Goal: Information Seeking & Learning: Learn about a topic

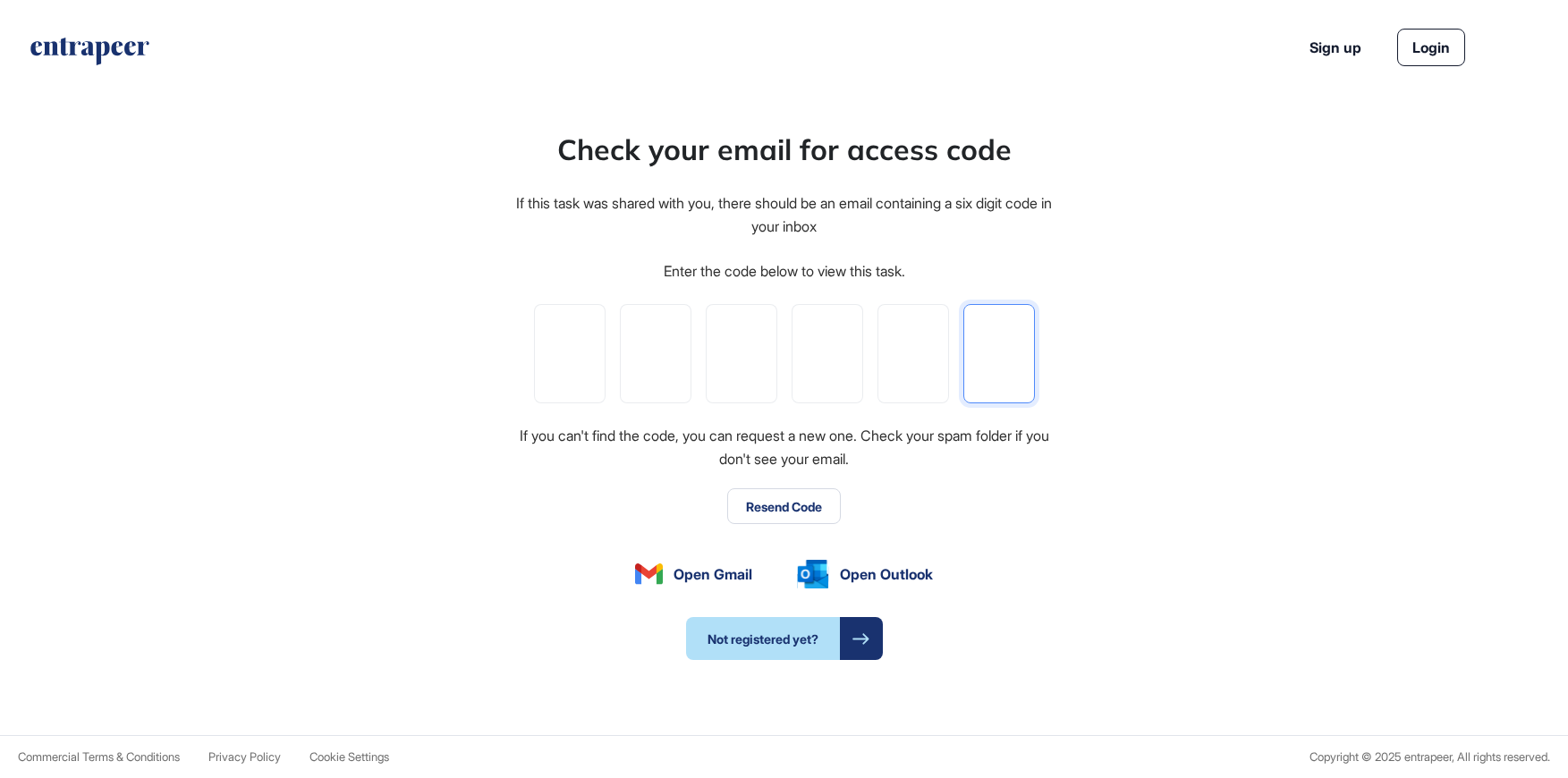
paste input "*"
type input "*"
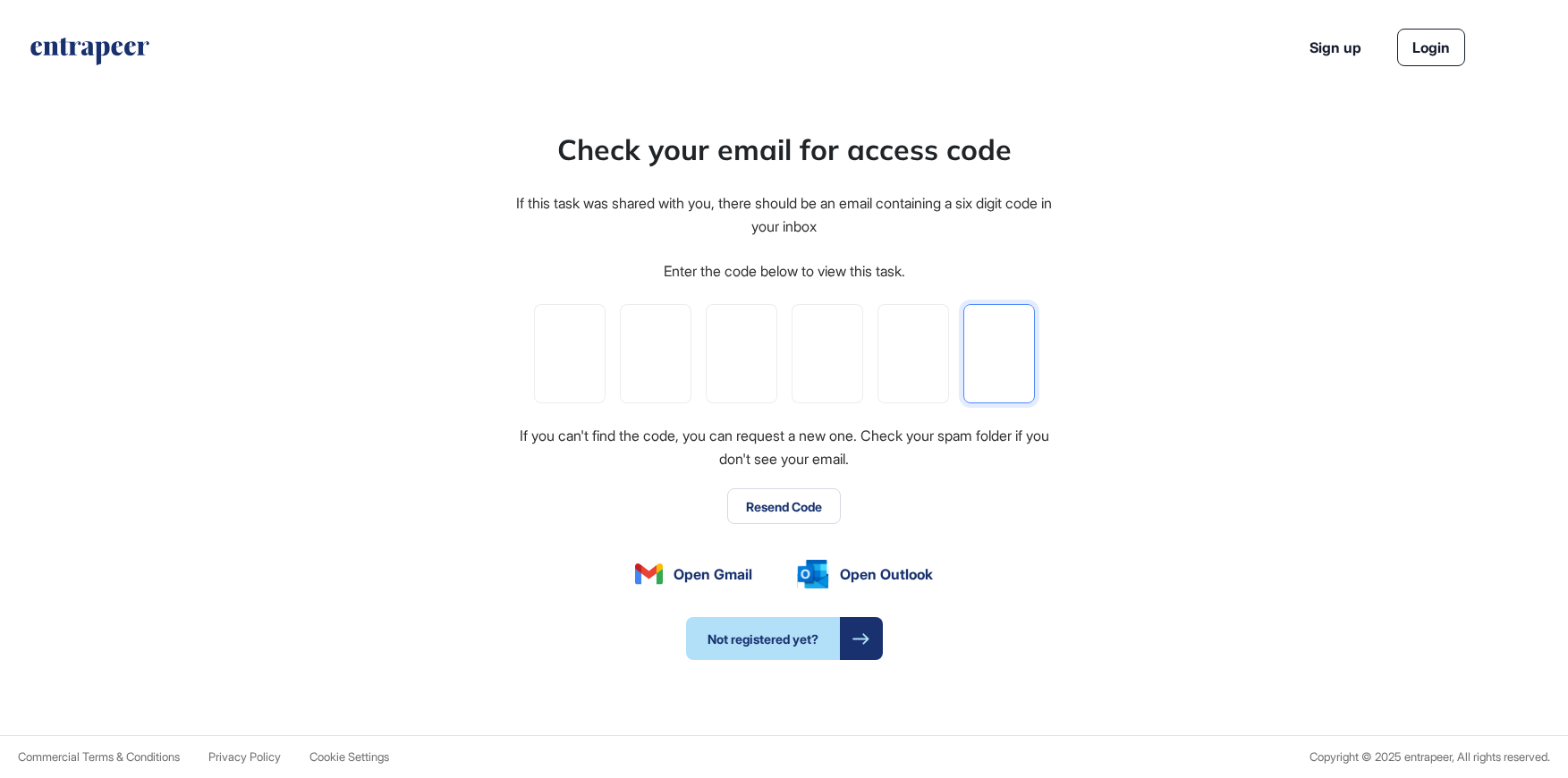
type input "*"
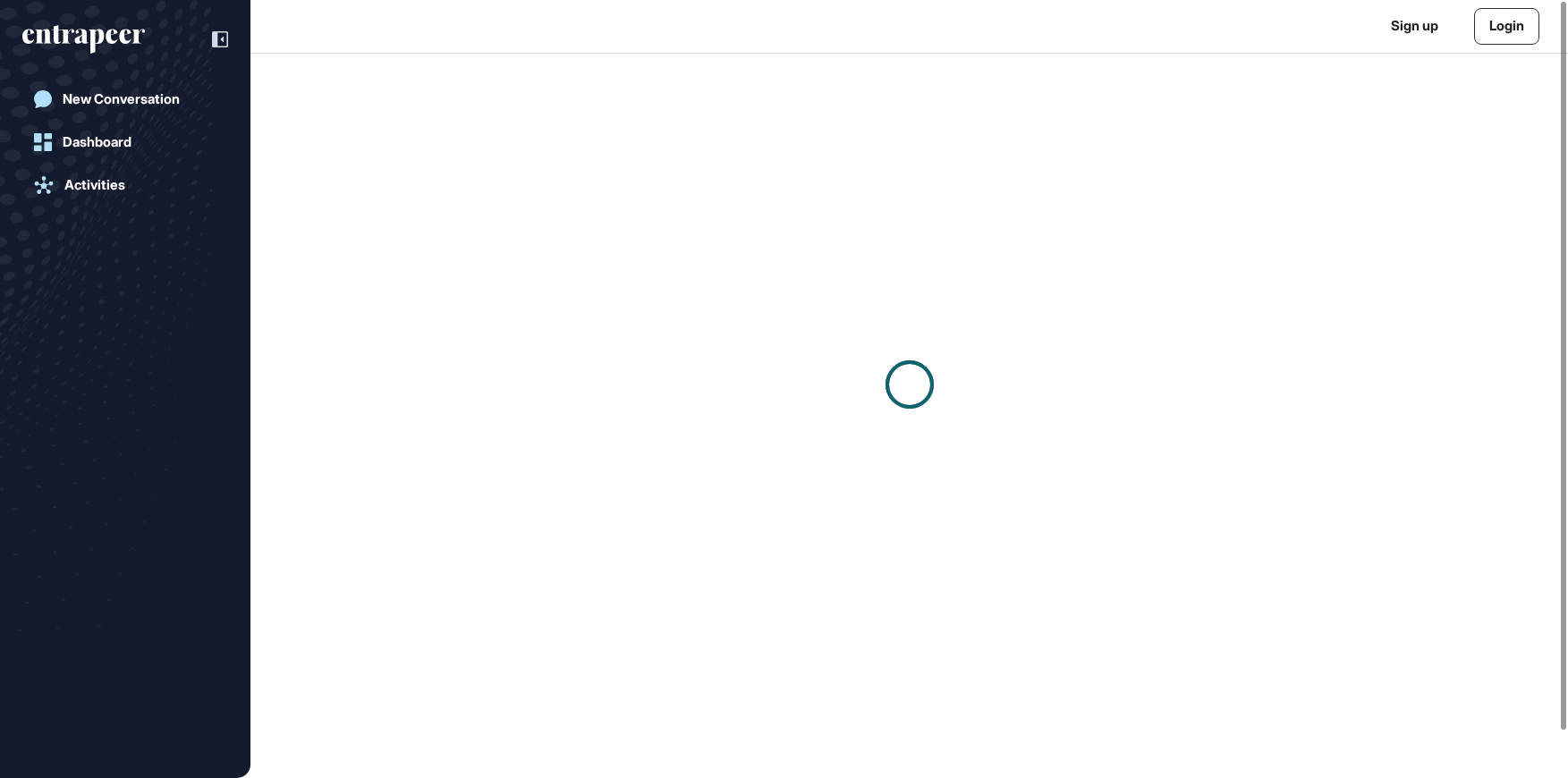
scroll to position [1, 1]
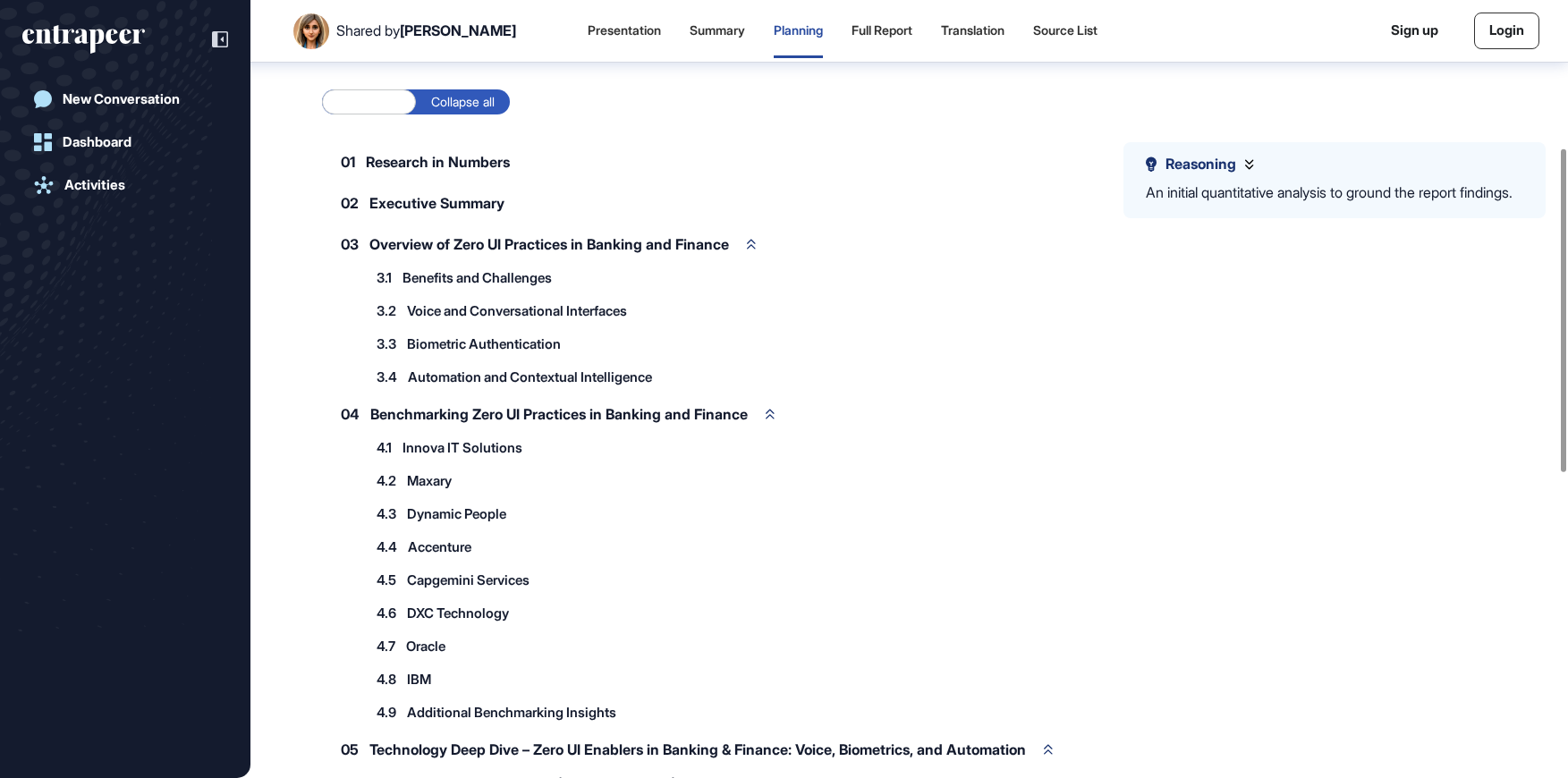
scroll to position [394, 0]
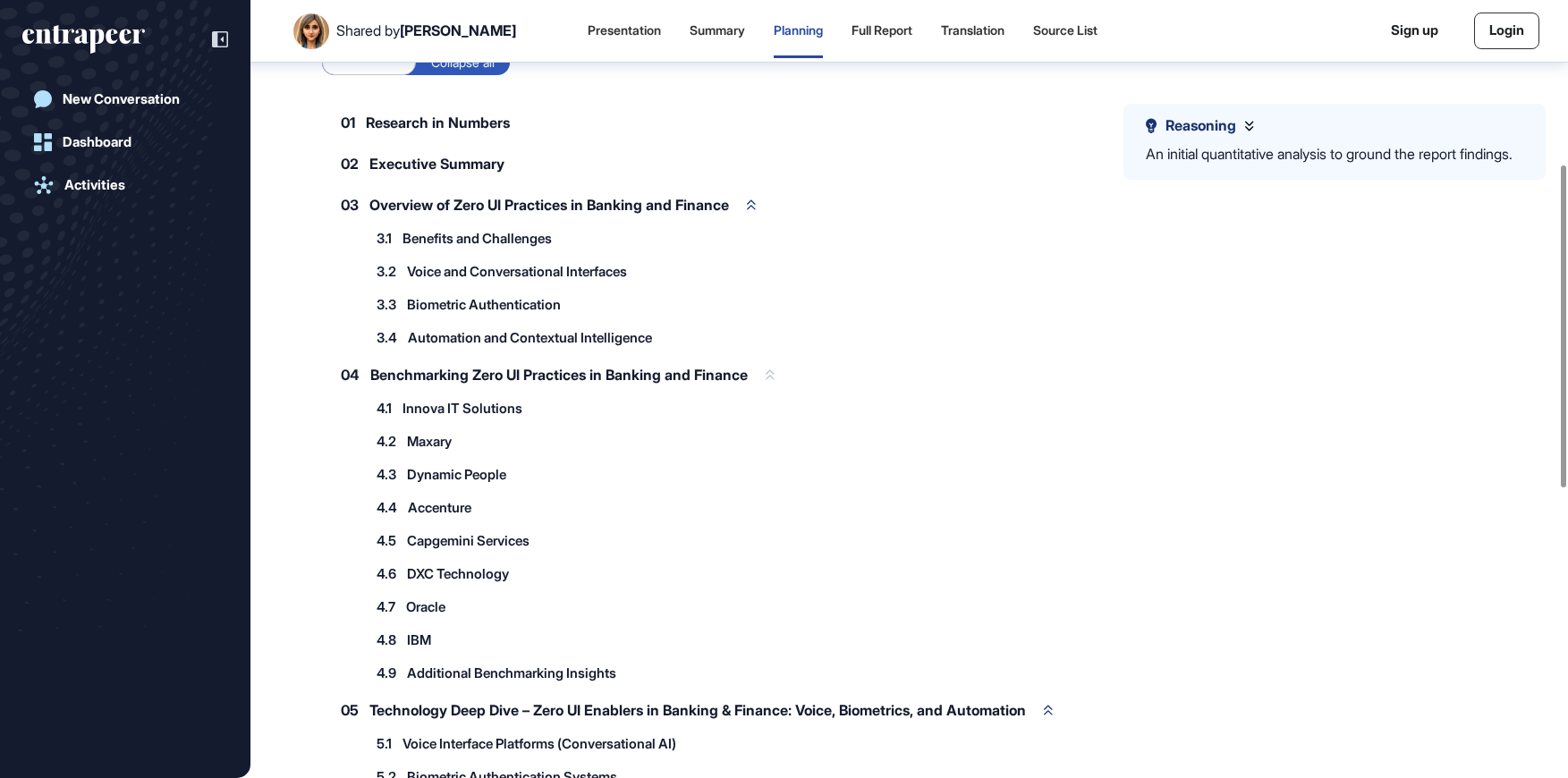
click at [518, 376] on span "Benchmarking Zero UI Practices in Banking and Finance" at bounding box center [558, 374] width 378 height 14
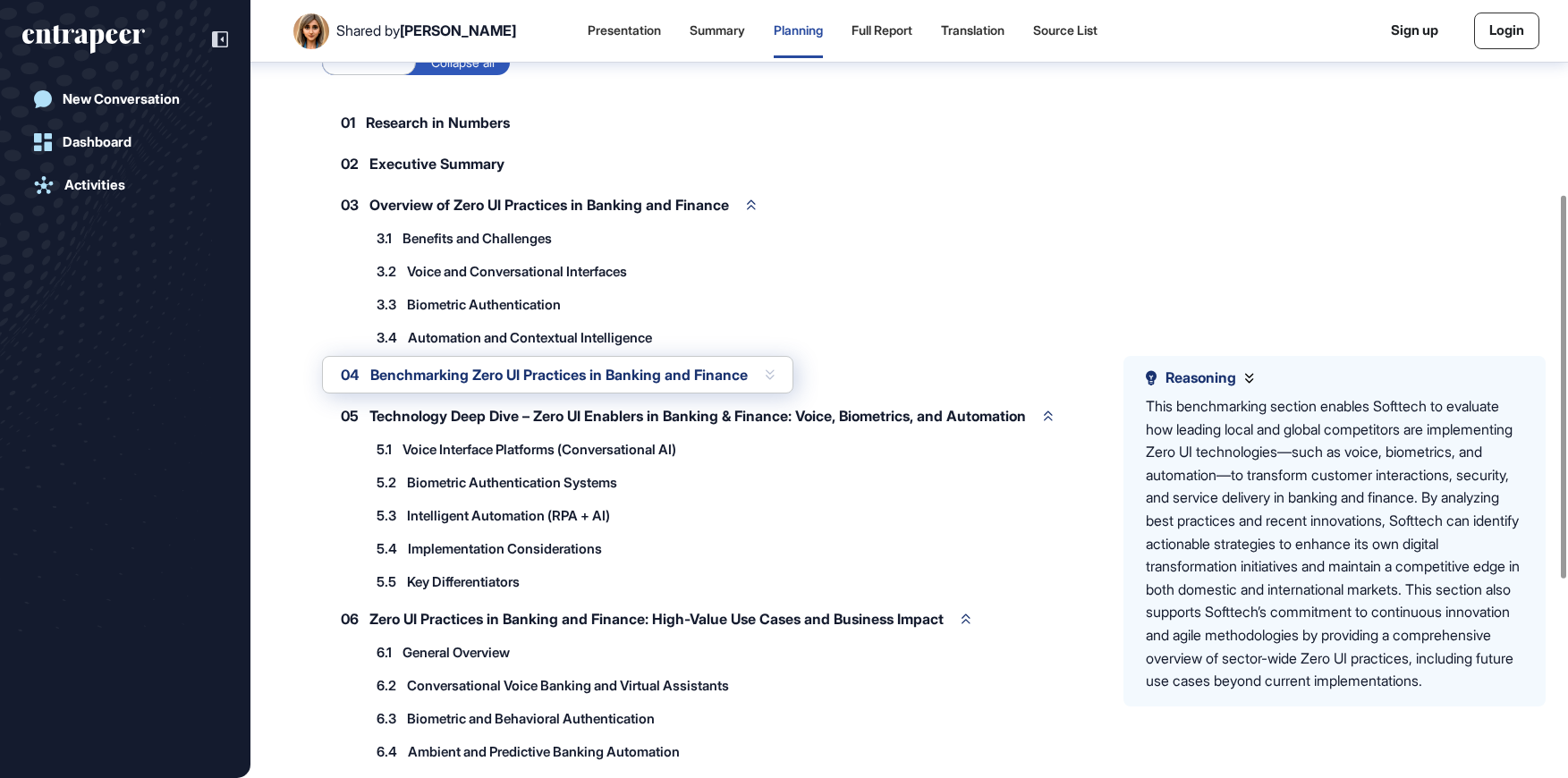
click at [370, 382] on div "04 Benchmarking Zero UI Practices in Banking and Finance" at bounding box center [557, 375] width 472 height 37
click at [779, 368] on div "04 Benchmarking Zero UI Practices in Banking and Finance" at bounding box center [557, 375] width 472 height 37
click at [423, 378] on span "Benchmarking Zero UI Practices in Banking and Finance" at bounding box center [558, 374] width 378 height 14
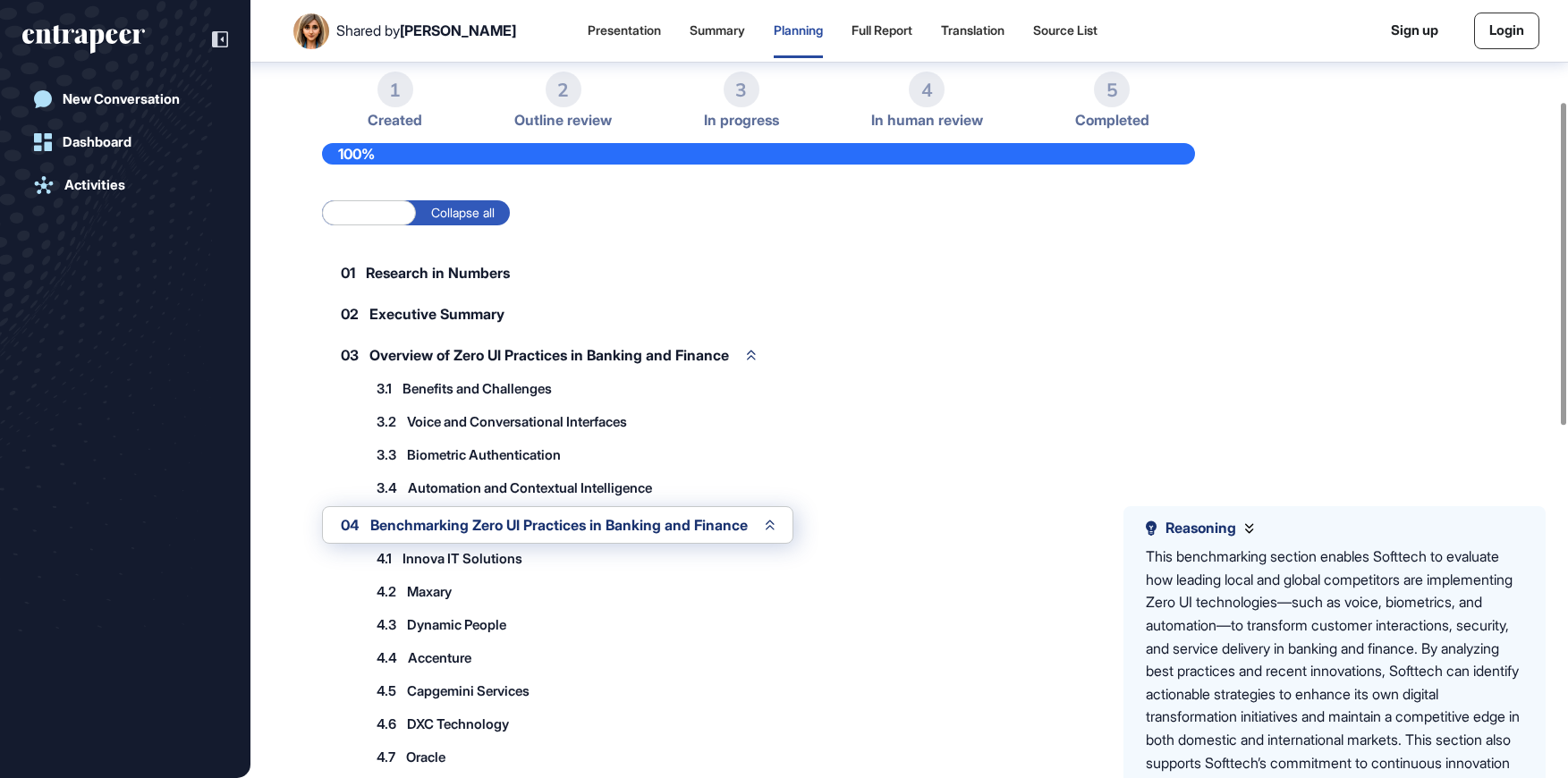
scroll to position [68, 0]
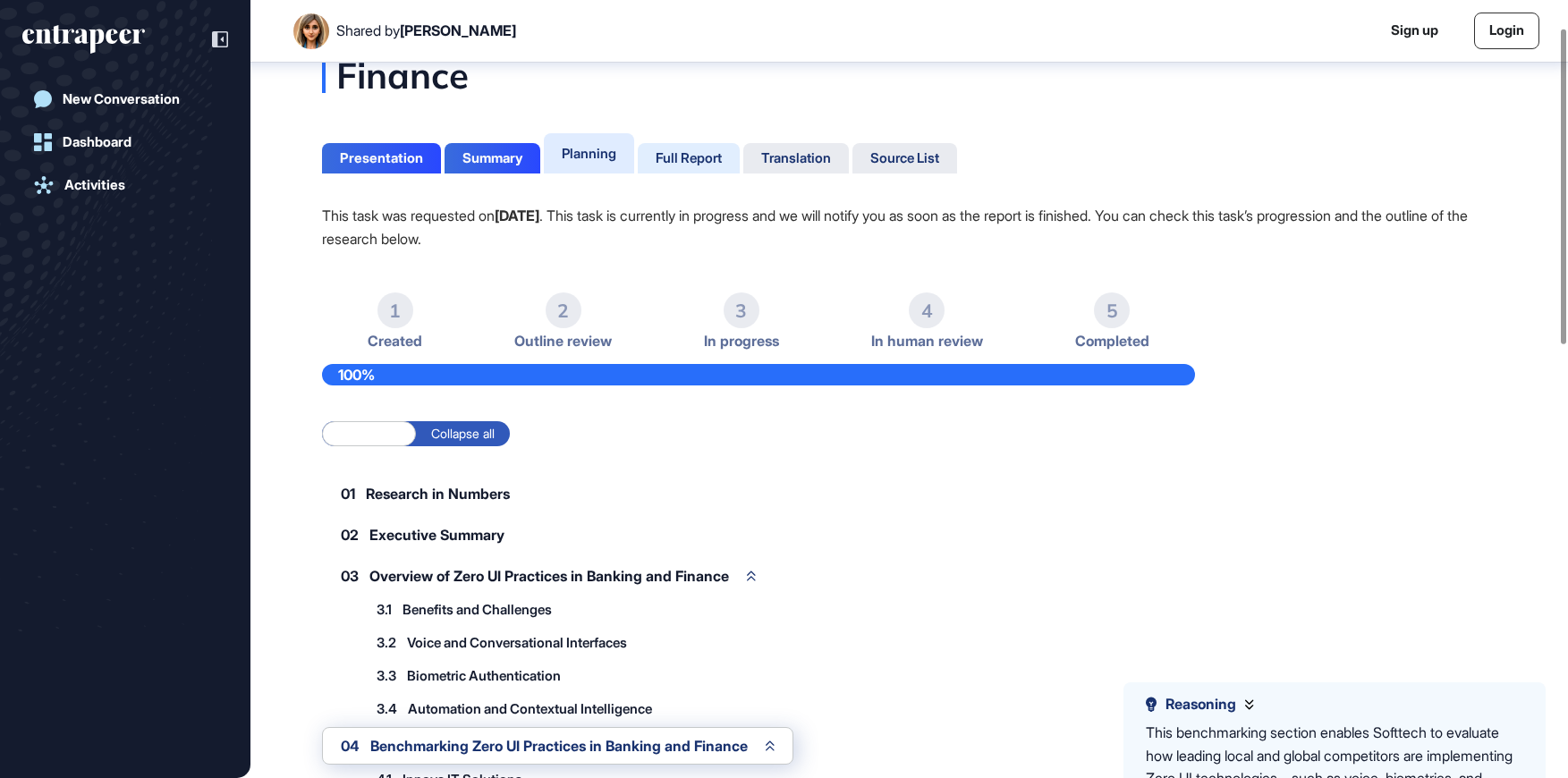
click at [693, 166] on div "Full Report" at bounding box center [688, 157] width 102 height 31
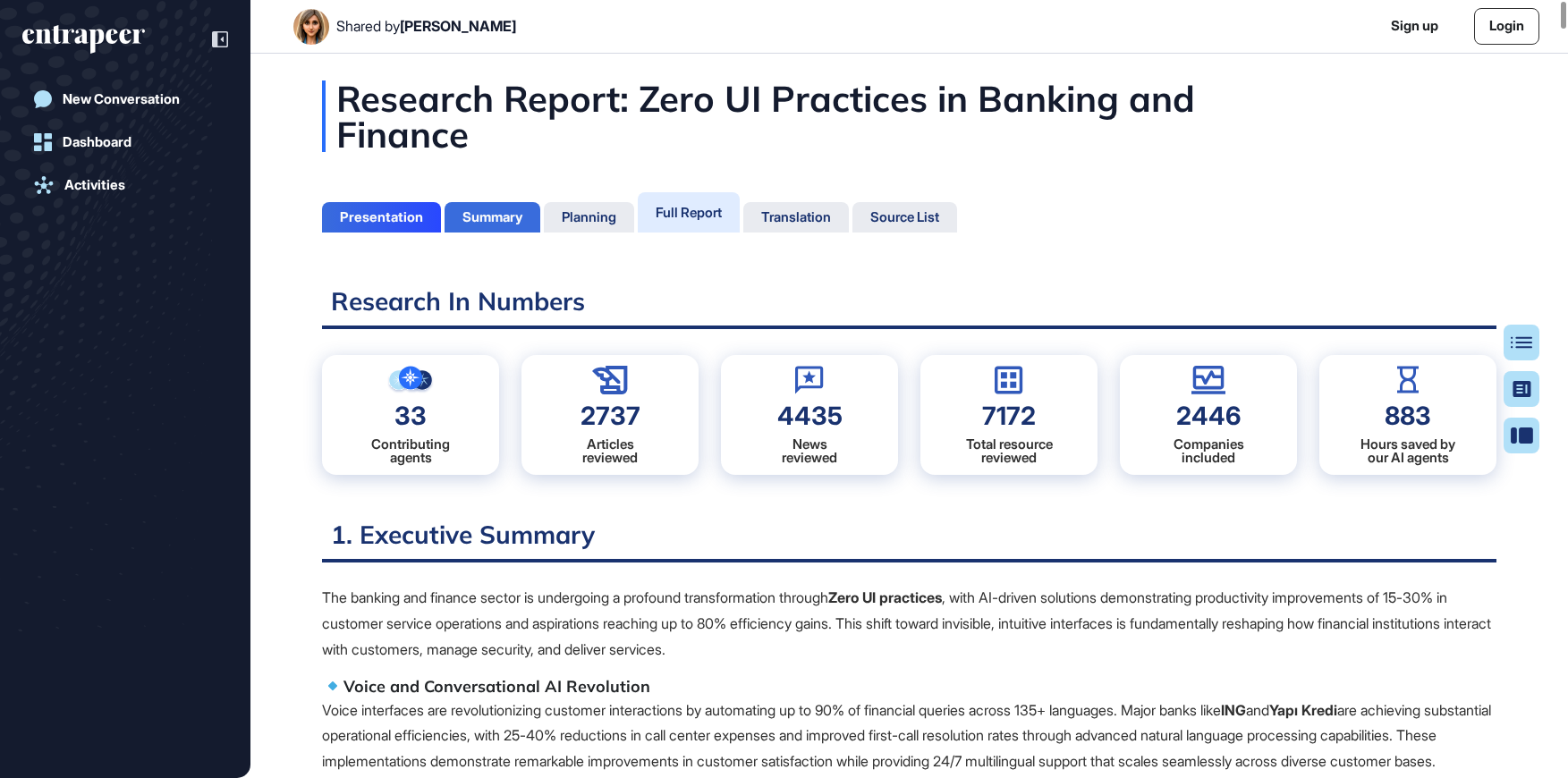
click at [488, 210] on div "Summary" at bounding box center [492, 216] width 60 height 16
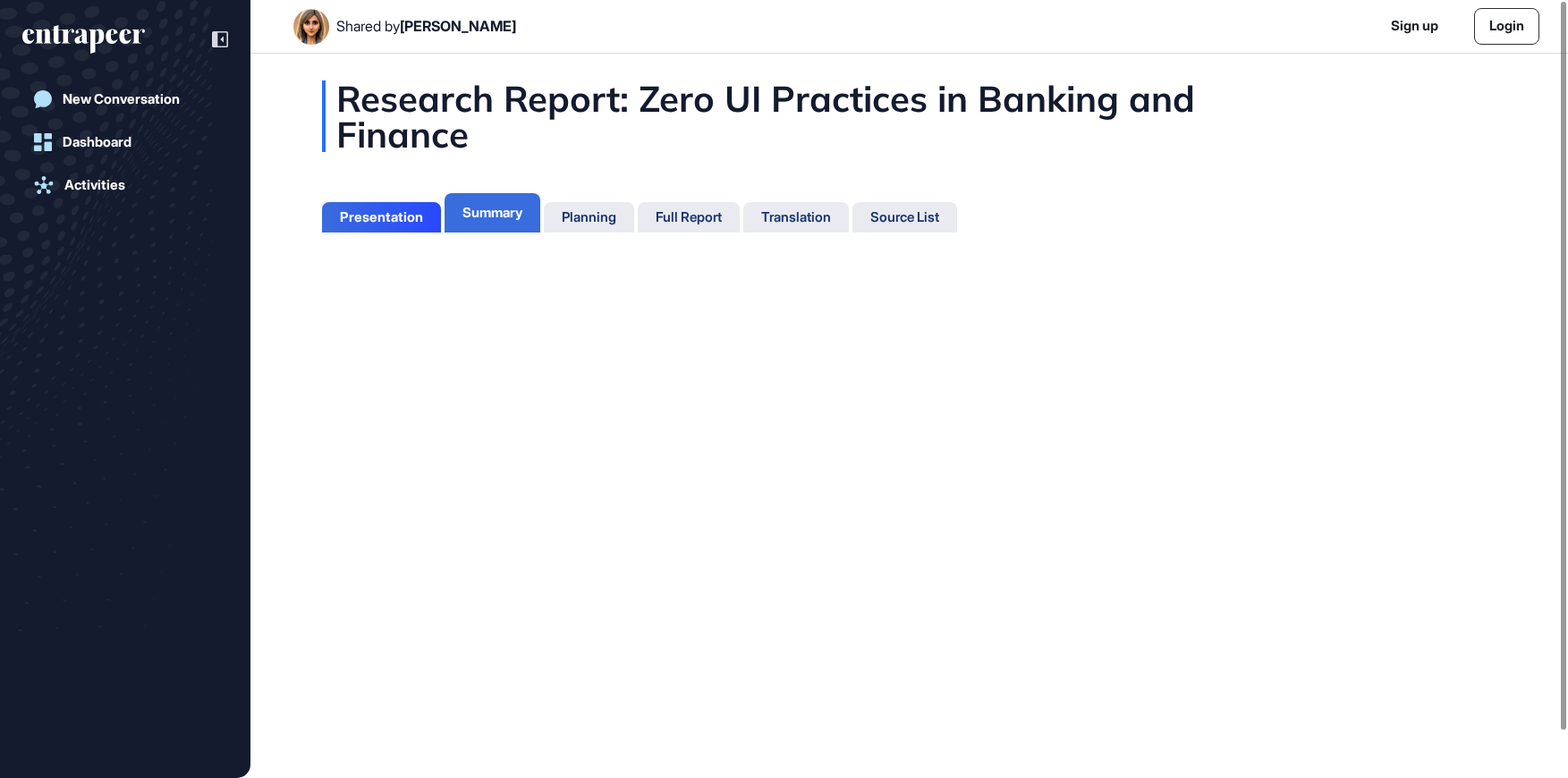
scroll to position [8, 1]
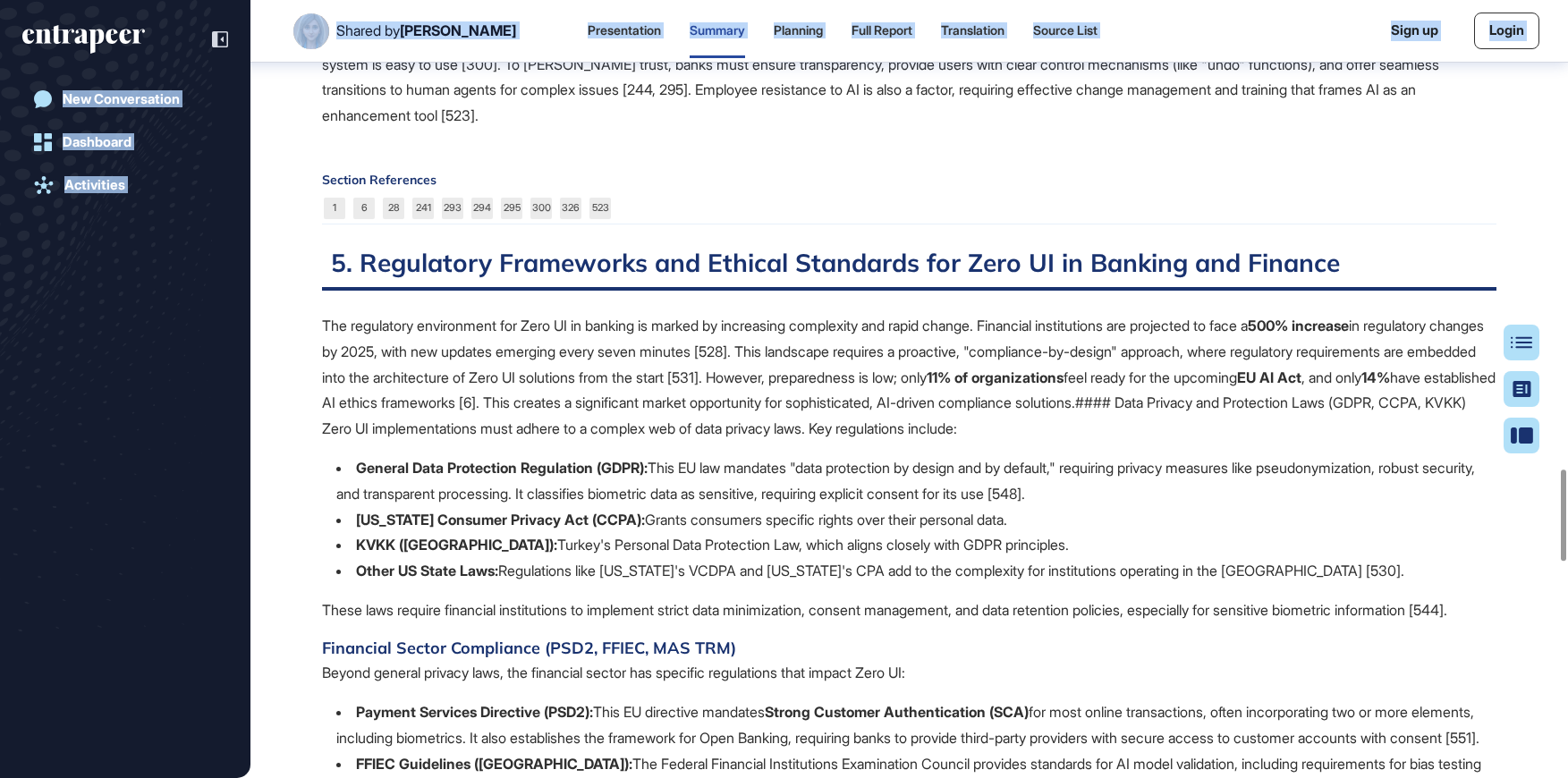
scroll to position [4118, 0]
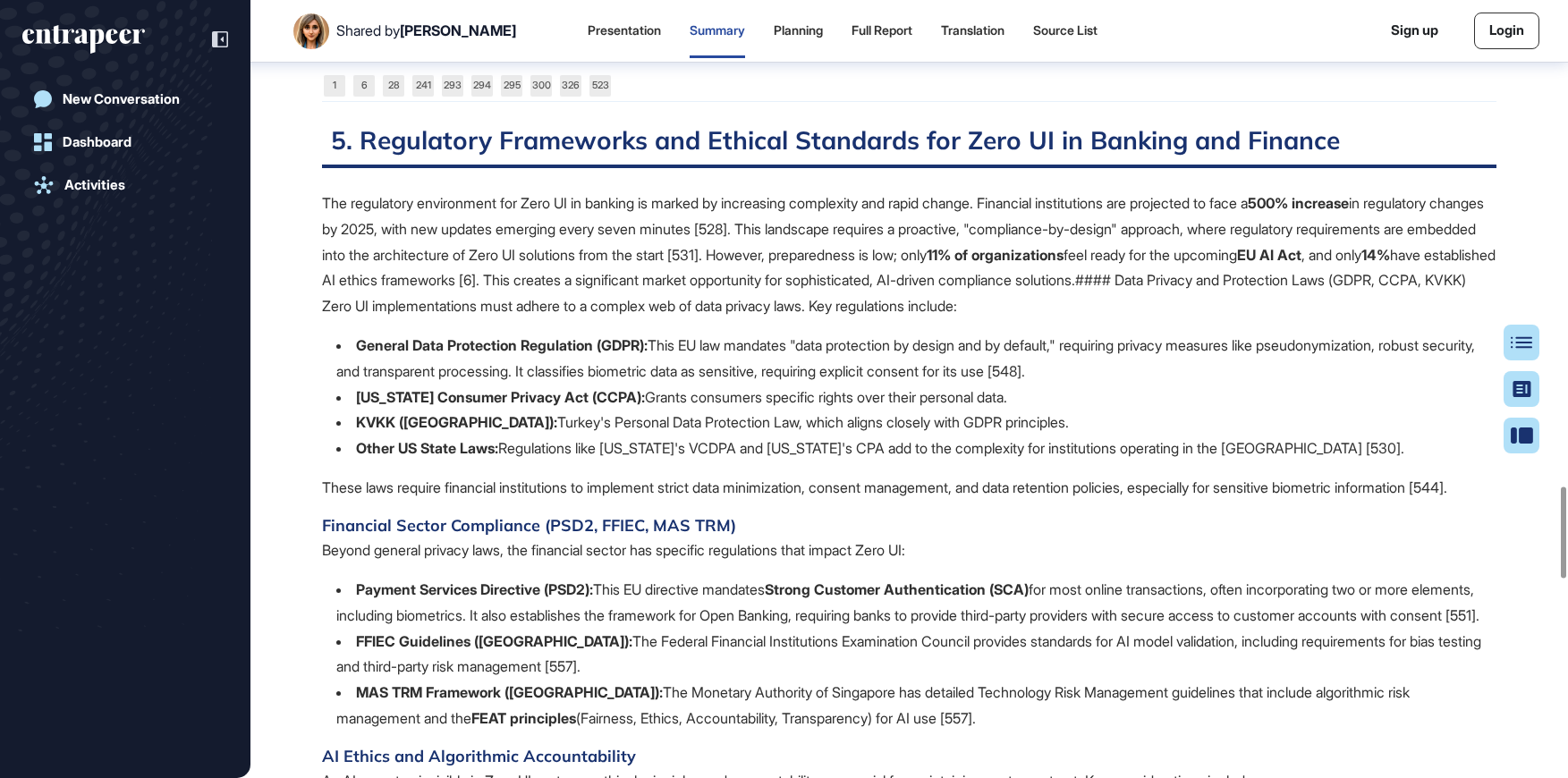
drag, startPoint x: 331, startPoint y: 133, endPoint x: 692, endPoint y: 208, distance: 368.7
copy div "4. Implementation Challenges and Practical Considerations for Zero UI in Bankin…"
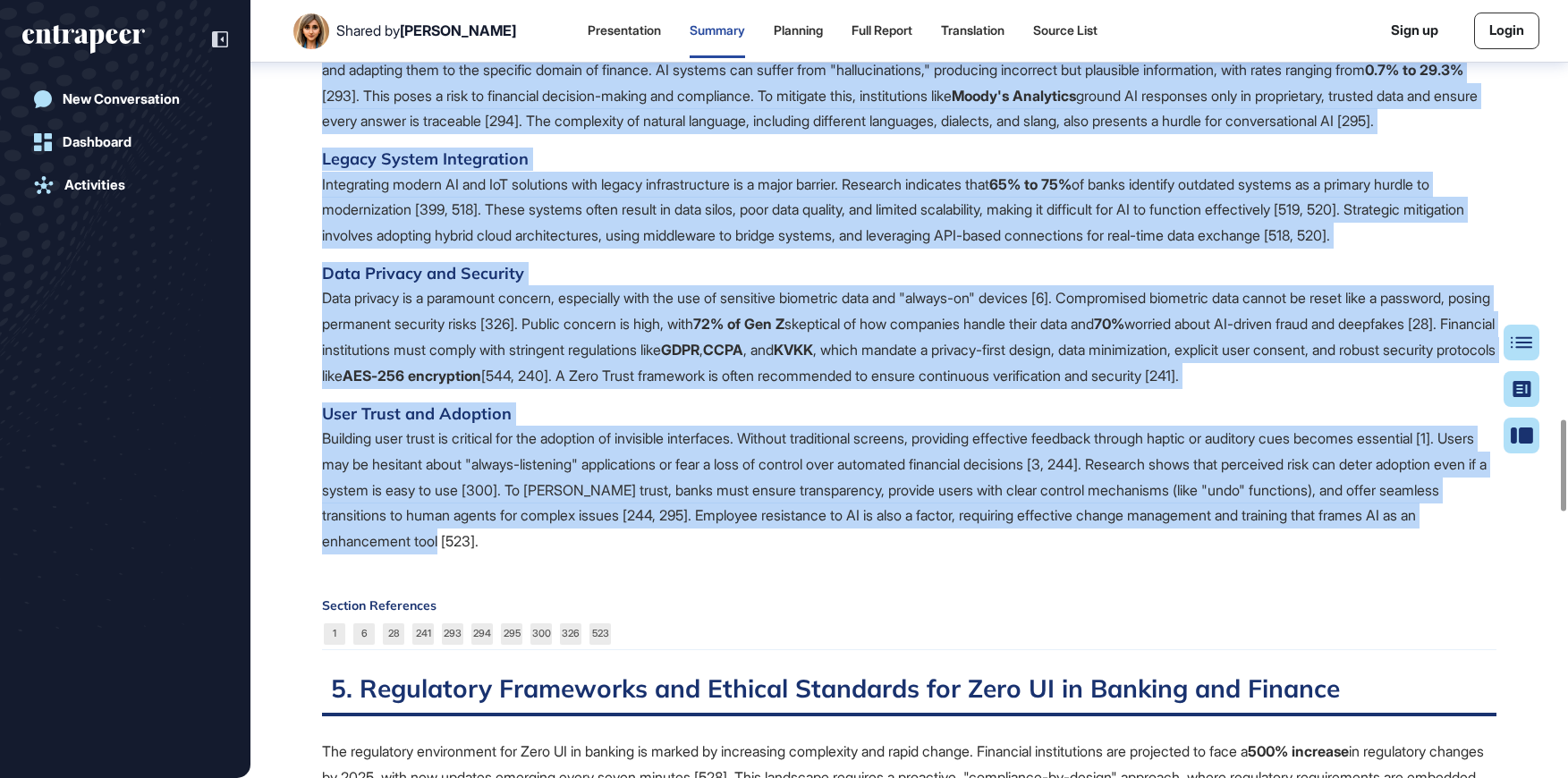
scroll to position [3399, 0]
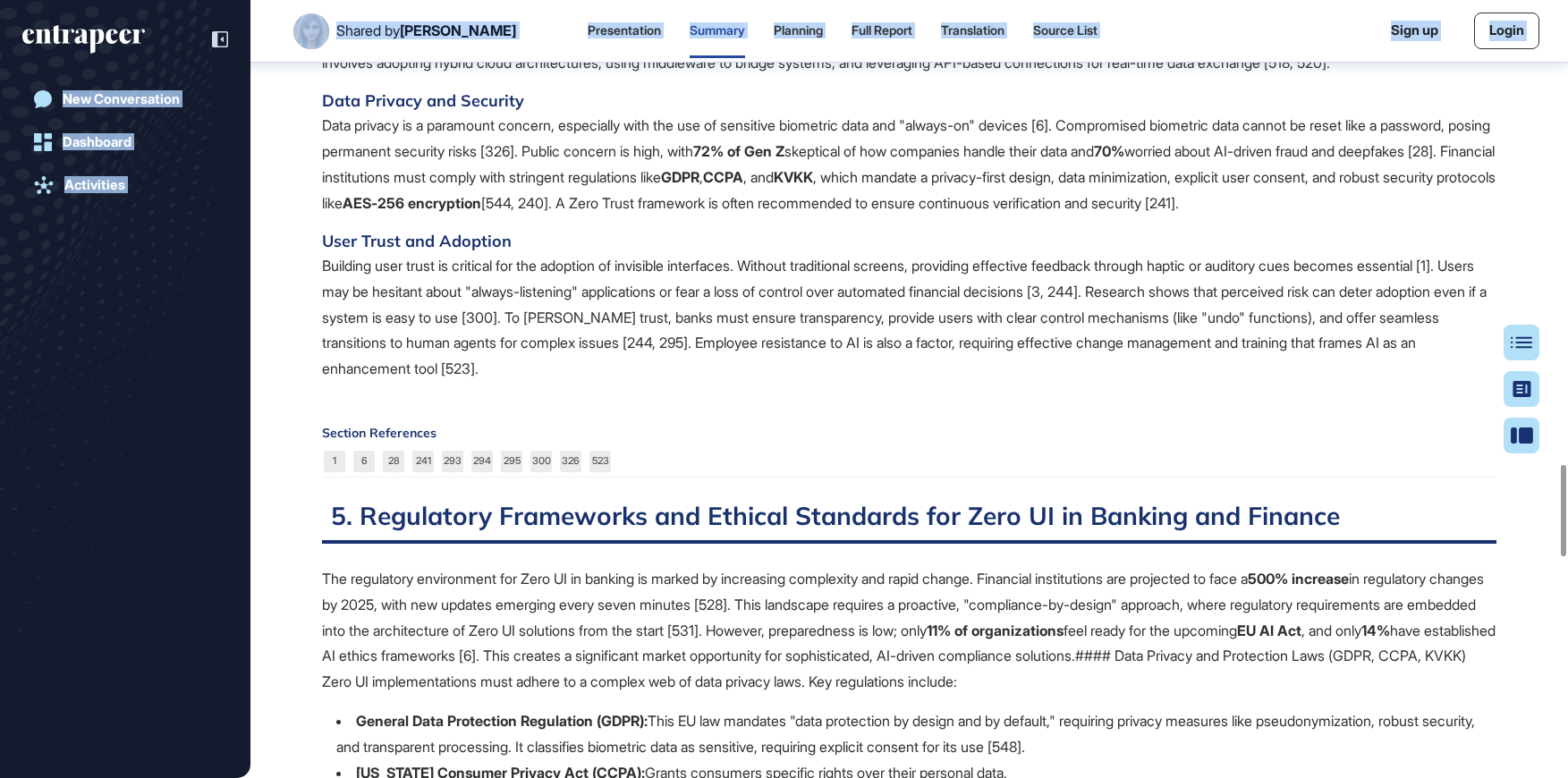
scroll to position [4107, 0]
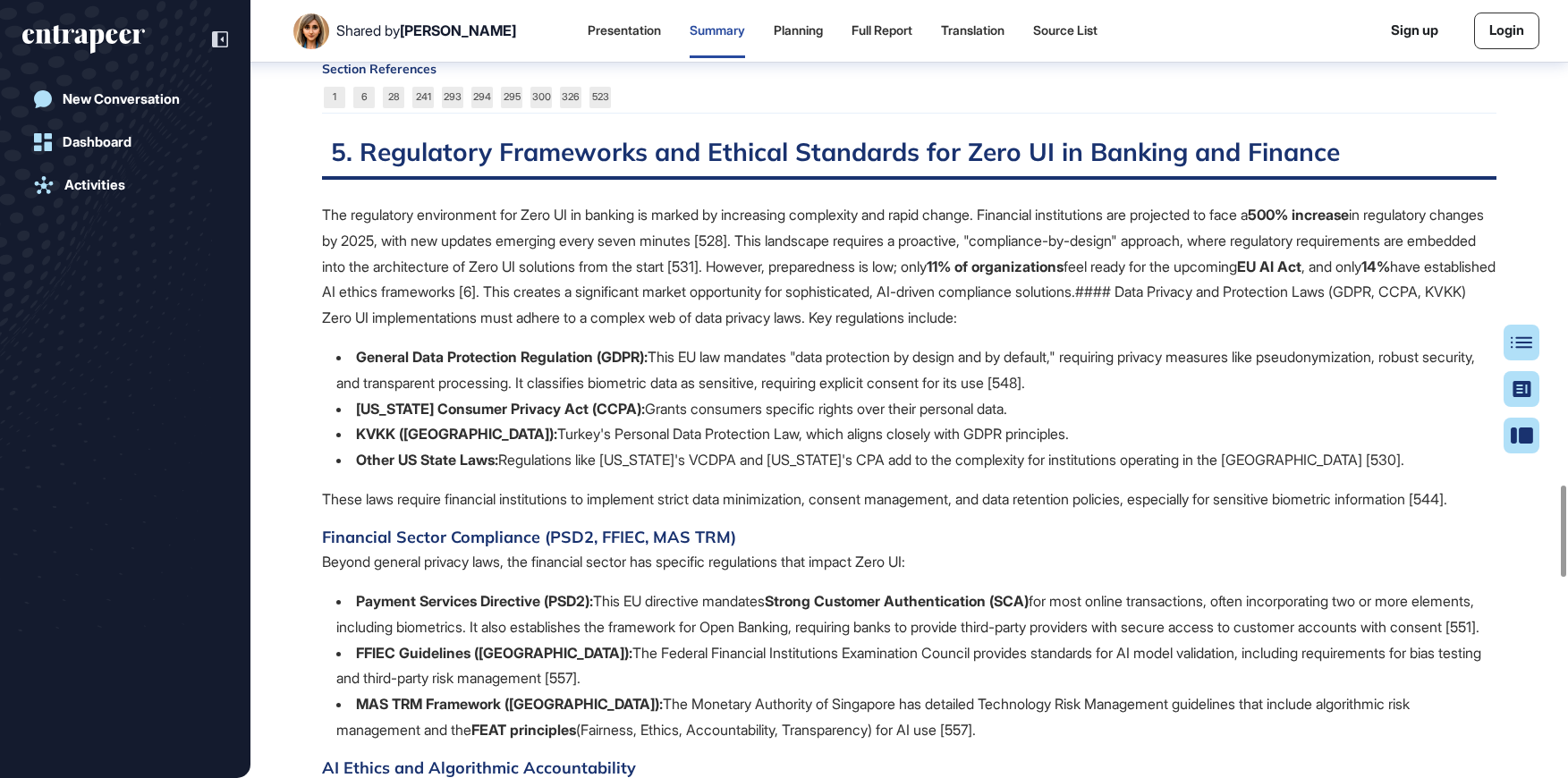
drag, startPoint x: 324, startPoint y: 261, endPoint x: 643, endPoint y: 167, distance: 332.6
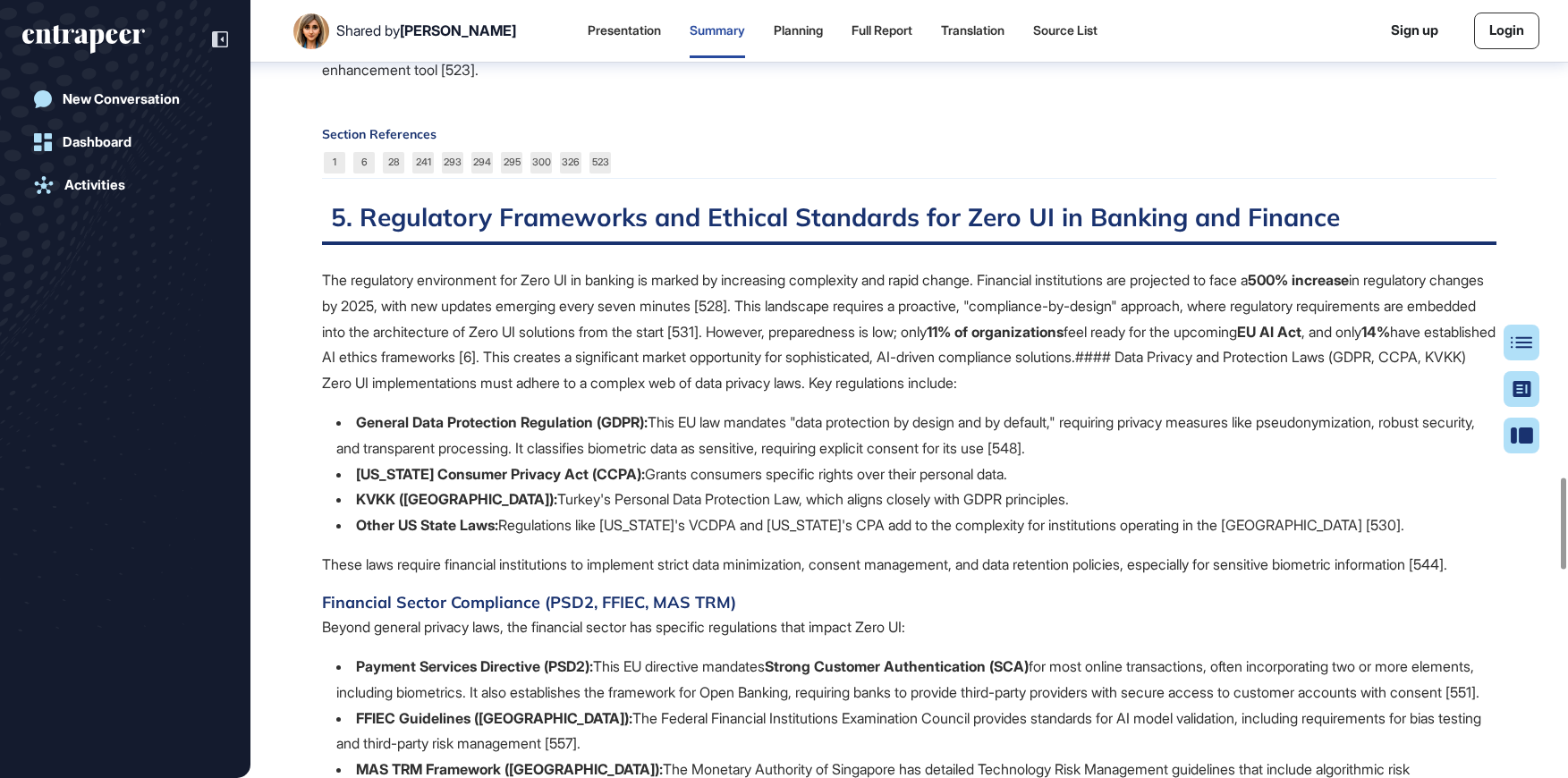
drag, startPoint x: 627, startPoint y: 250, endPoint x: 649, endPoint y: 263, distance: 25.6
click at [628, 83] on p "Building user trust is critical for the adoption of invisible interfaces. Witho…" at bounding box center [909, 19] width 1175 height 129
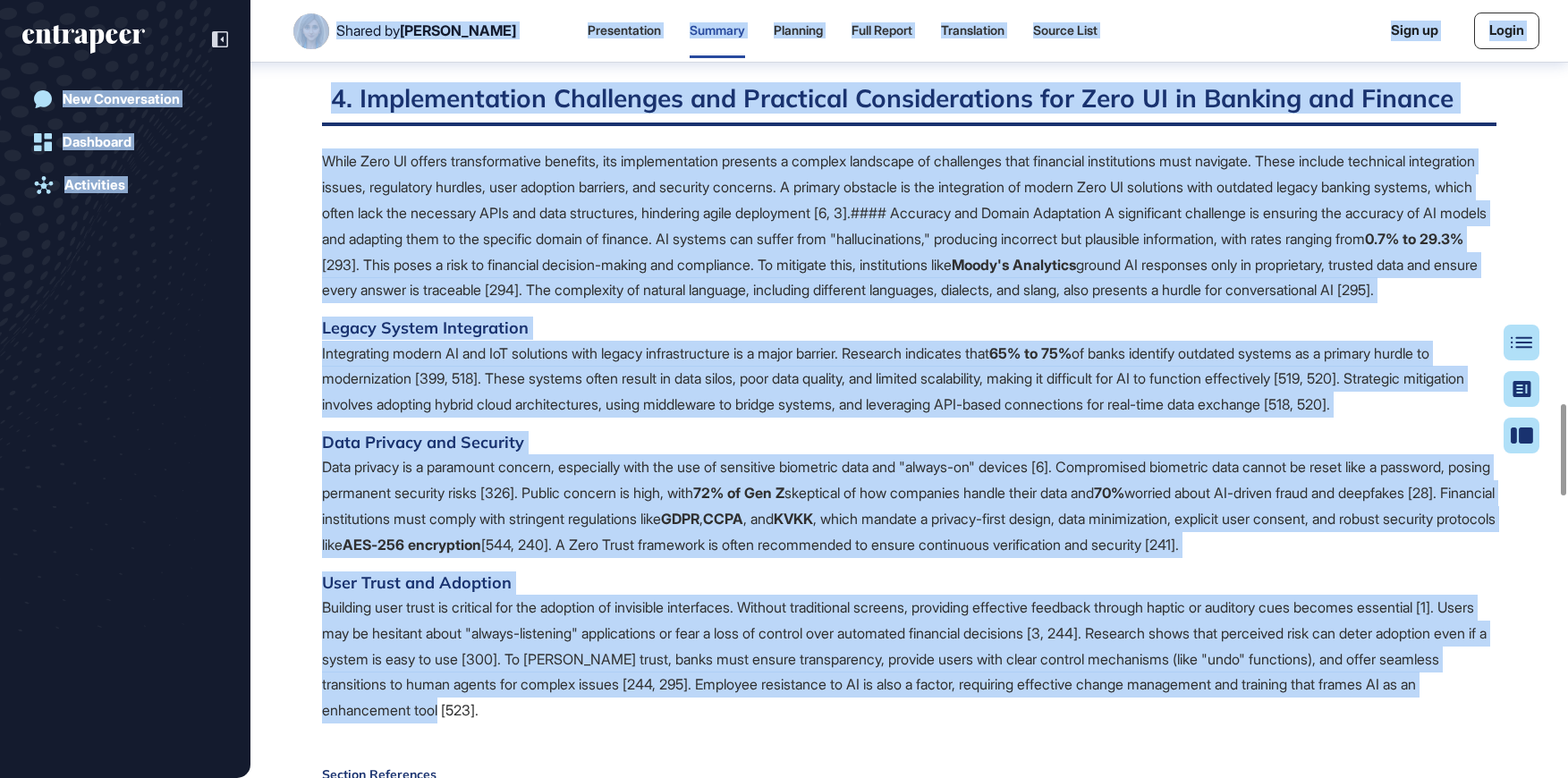
scroll to position [3292, 0]
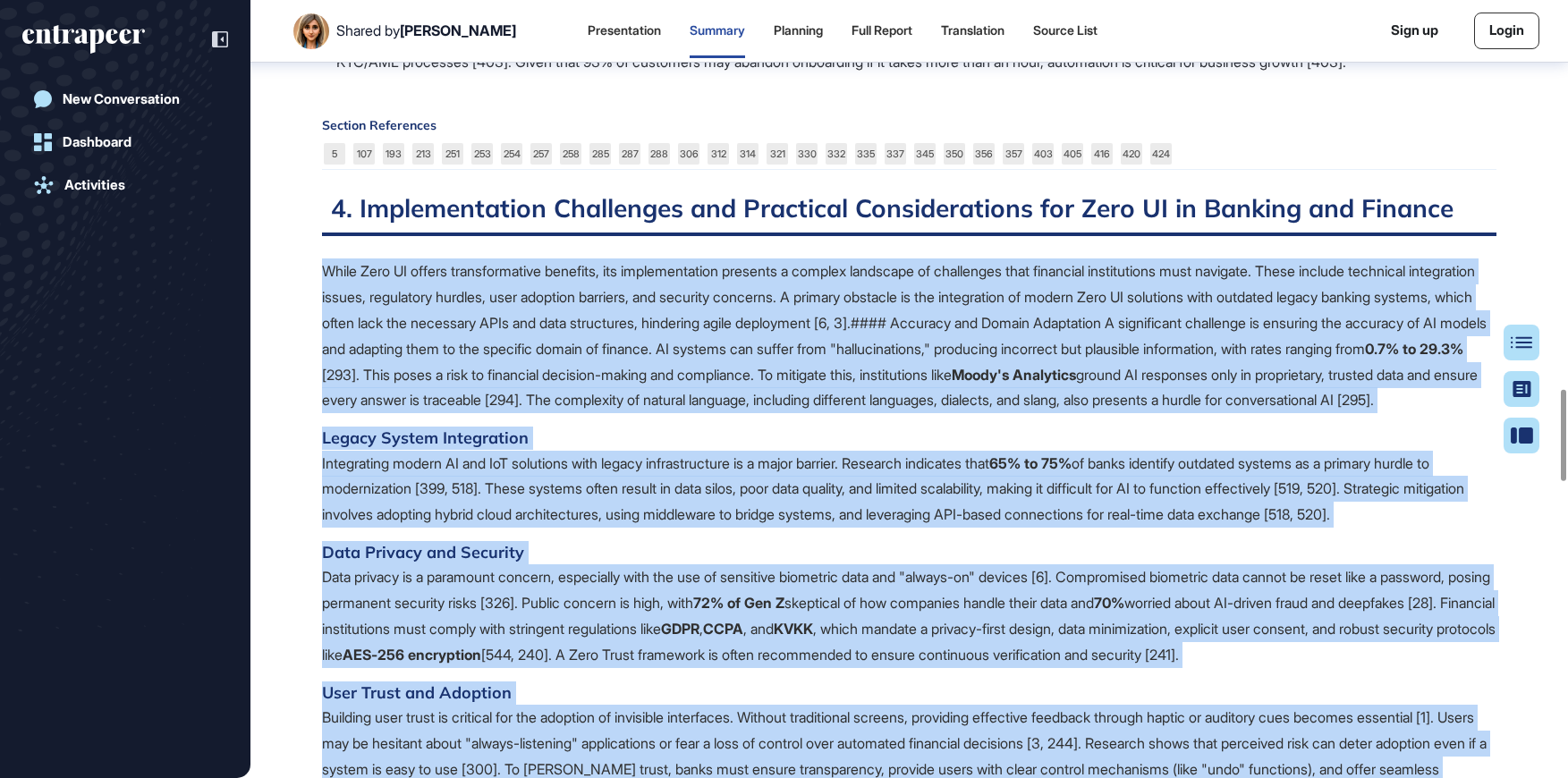
drag, startPoint x: 369, startPoint y: 146, endPoint x: 346, endPoint y: 373, distance: 228.2
copy span "While Zero UI offers transformative benefits, its implementation presents a com…"
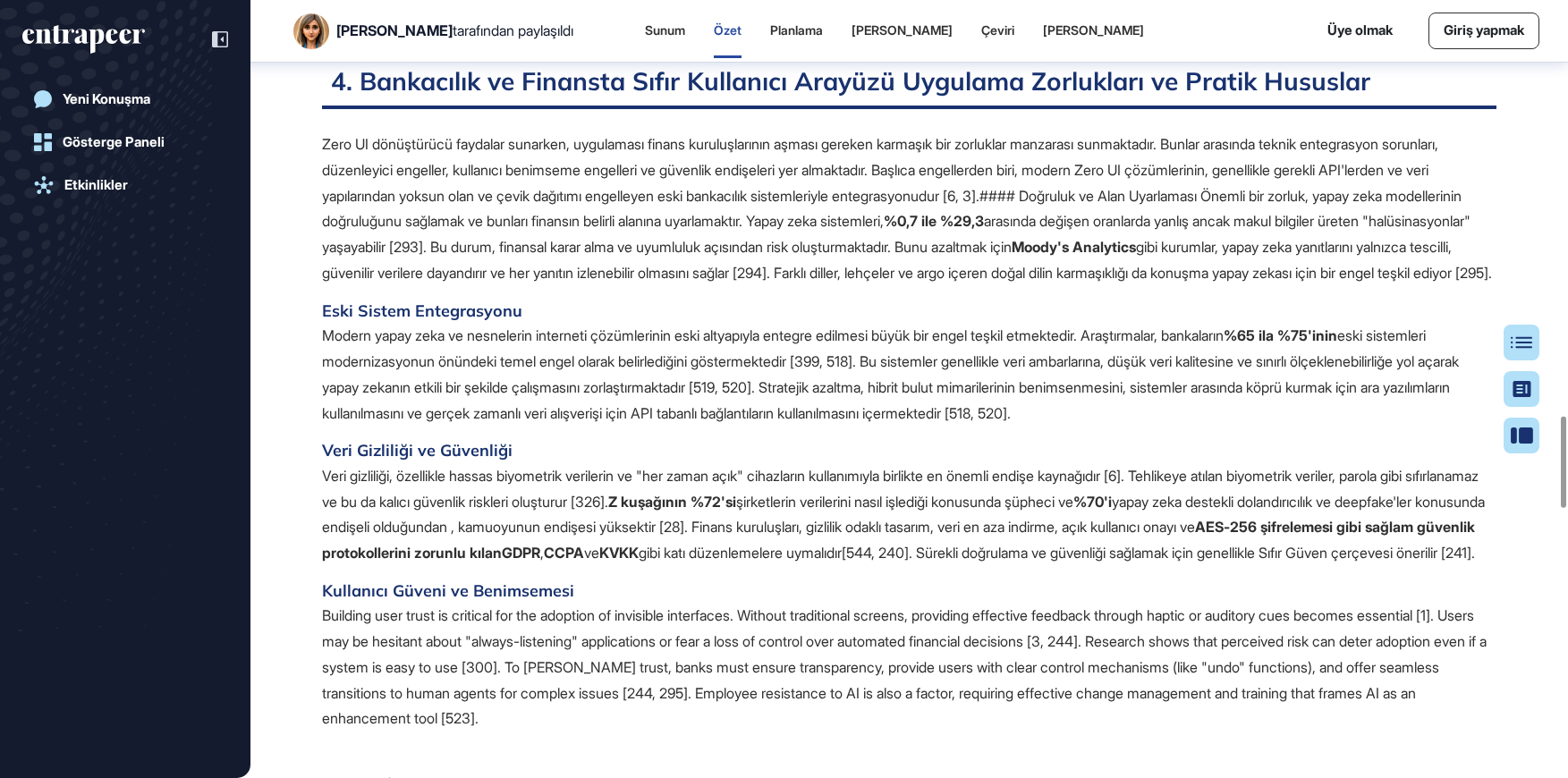
scroll to position [3536, 0]
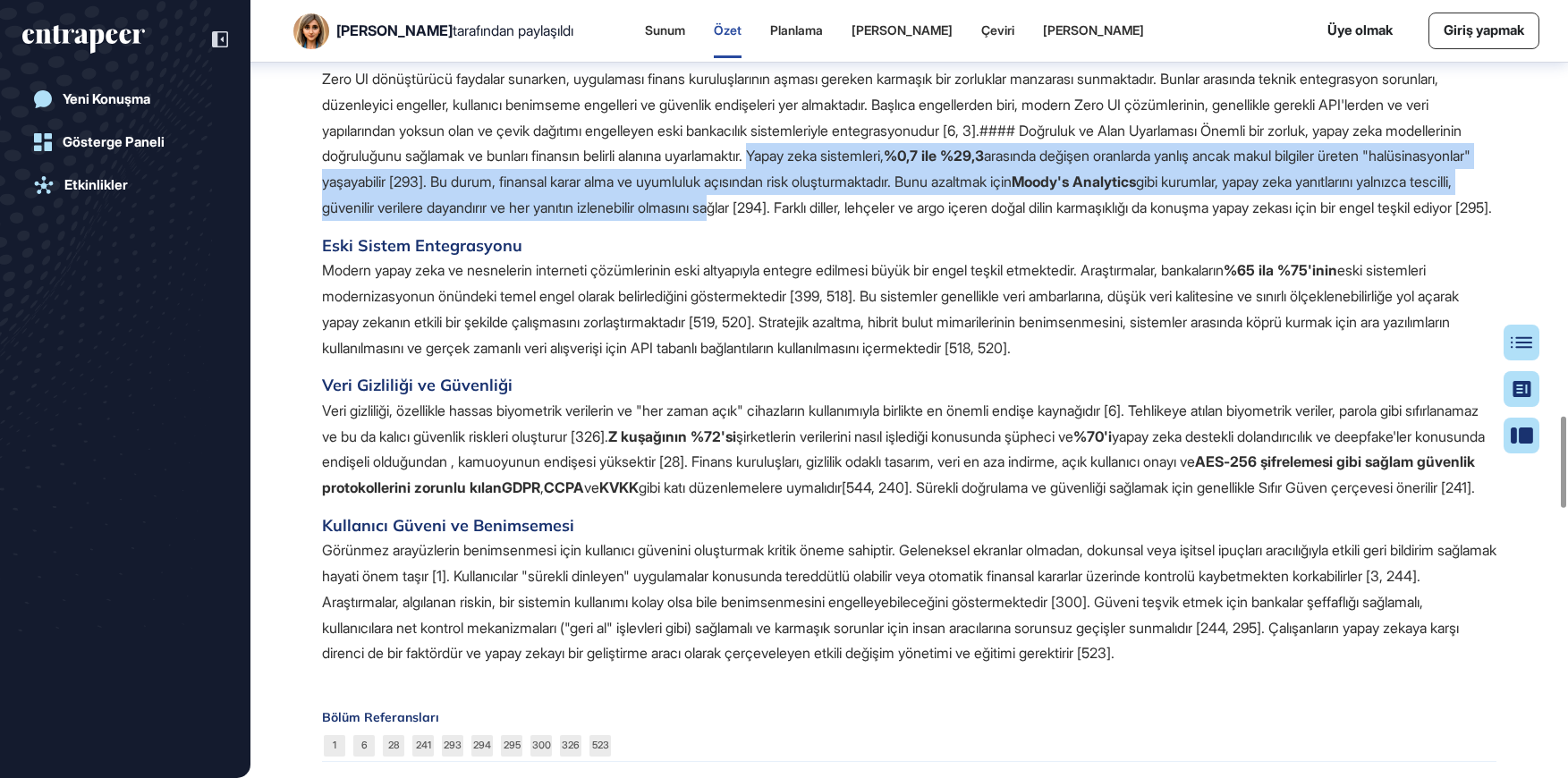
drag, startPoint x: 1002, startPoint y: 228, endPoint x: 1160, endPoint y: 290, distance: 169.7
click at [1160, 221] on p "Zero UI dönüştürücü faydalar sunarken, uygulaması finans kuruluşlarının aşması …" at bounding box center [909, 143] width 1175 height 155
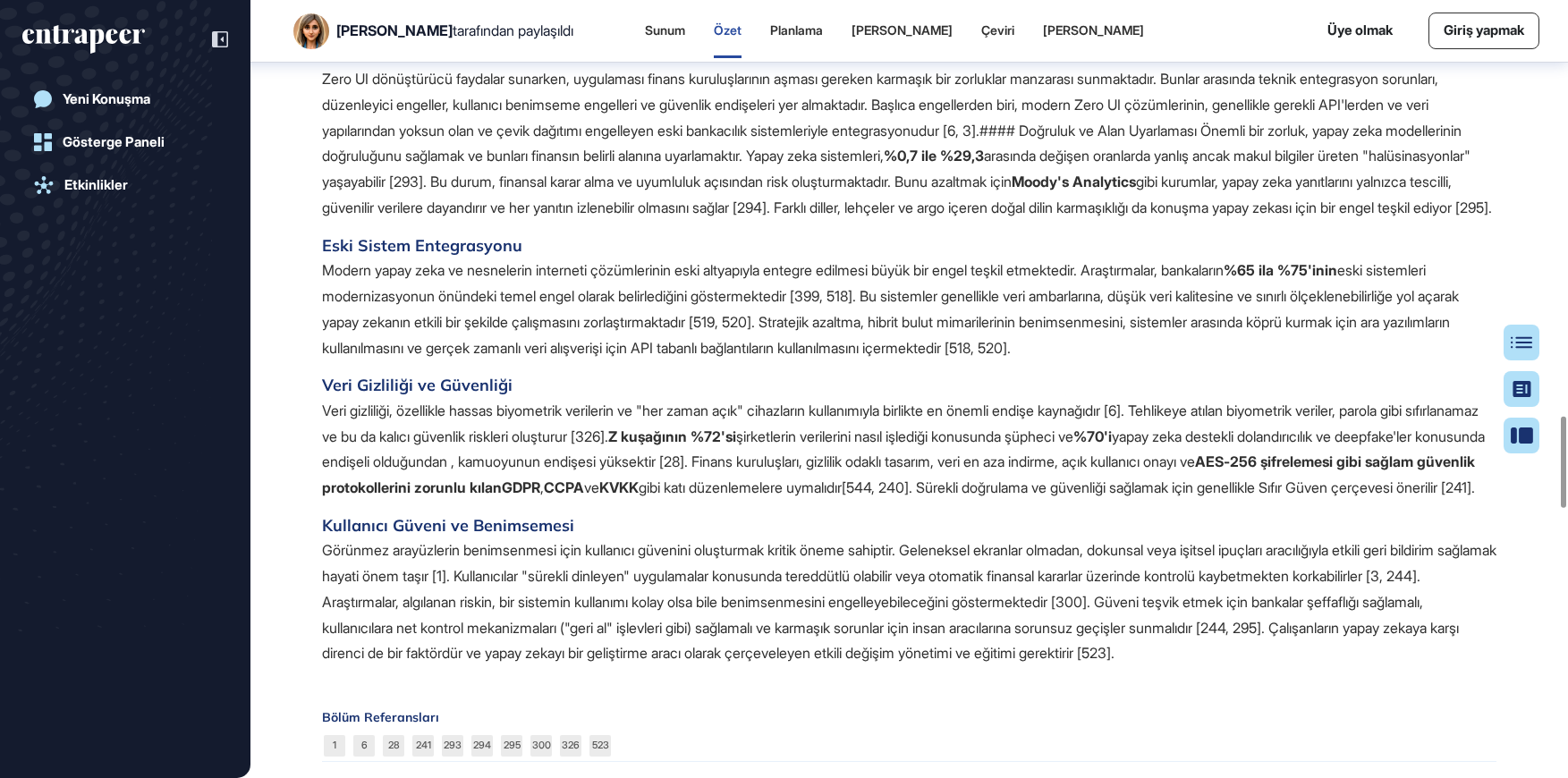
click at [588, 397] on h4 "Veri Gizliliği ve Güvenliği" at bounding box center [909, 385] width 1175 height 23
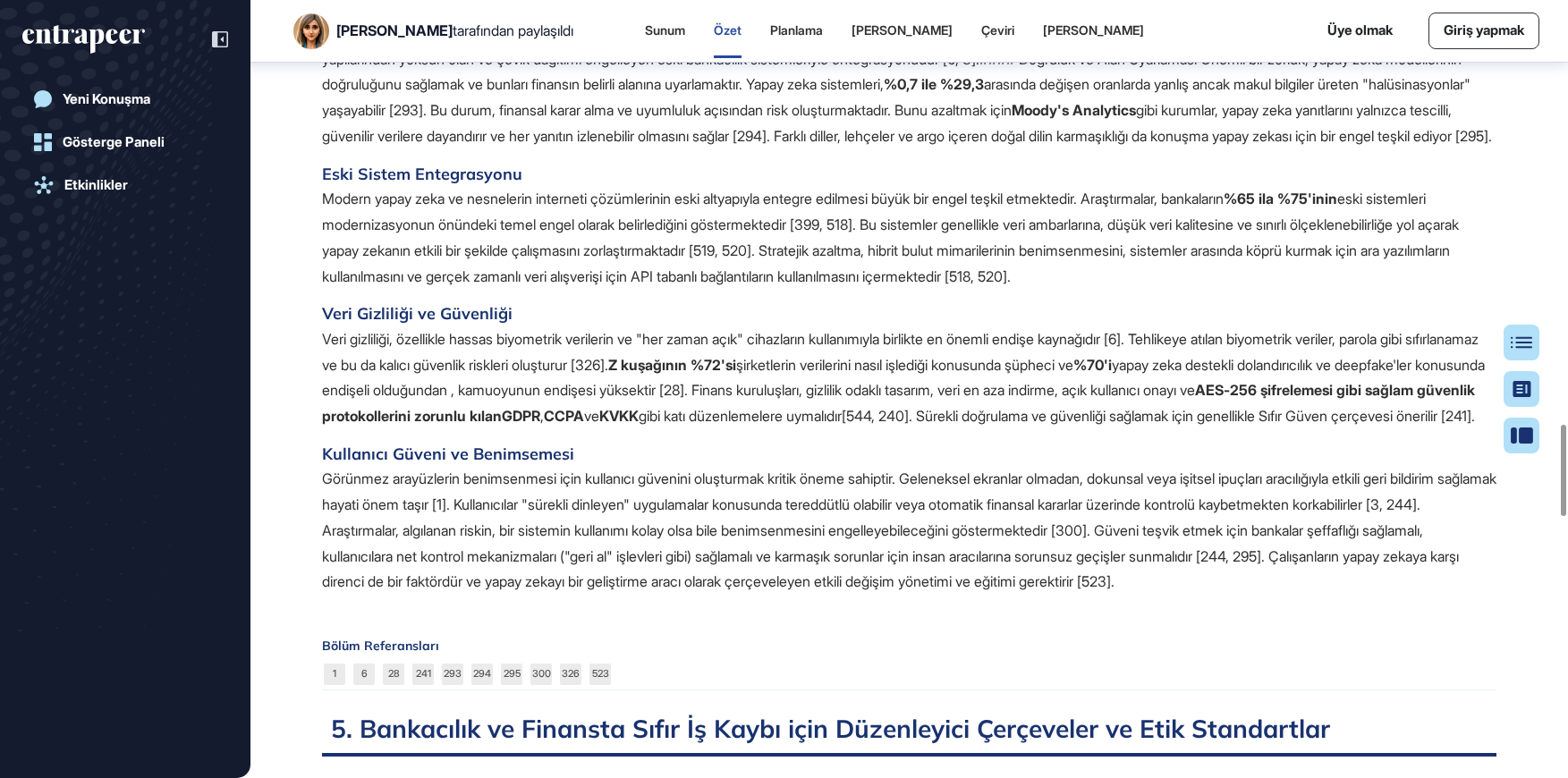
scroll to position [3688, 0]
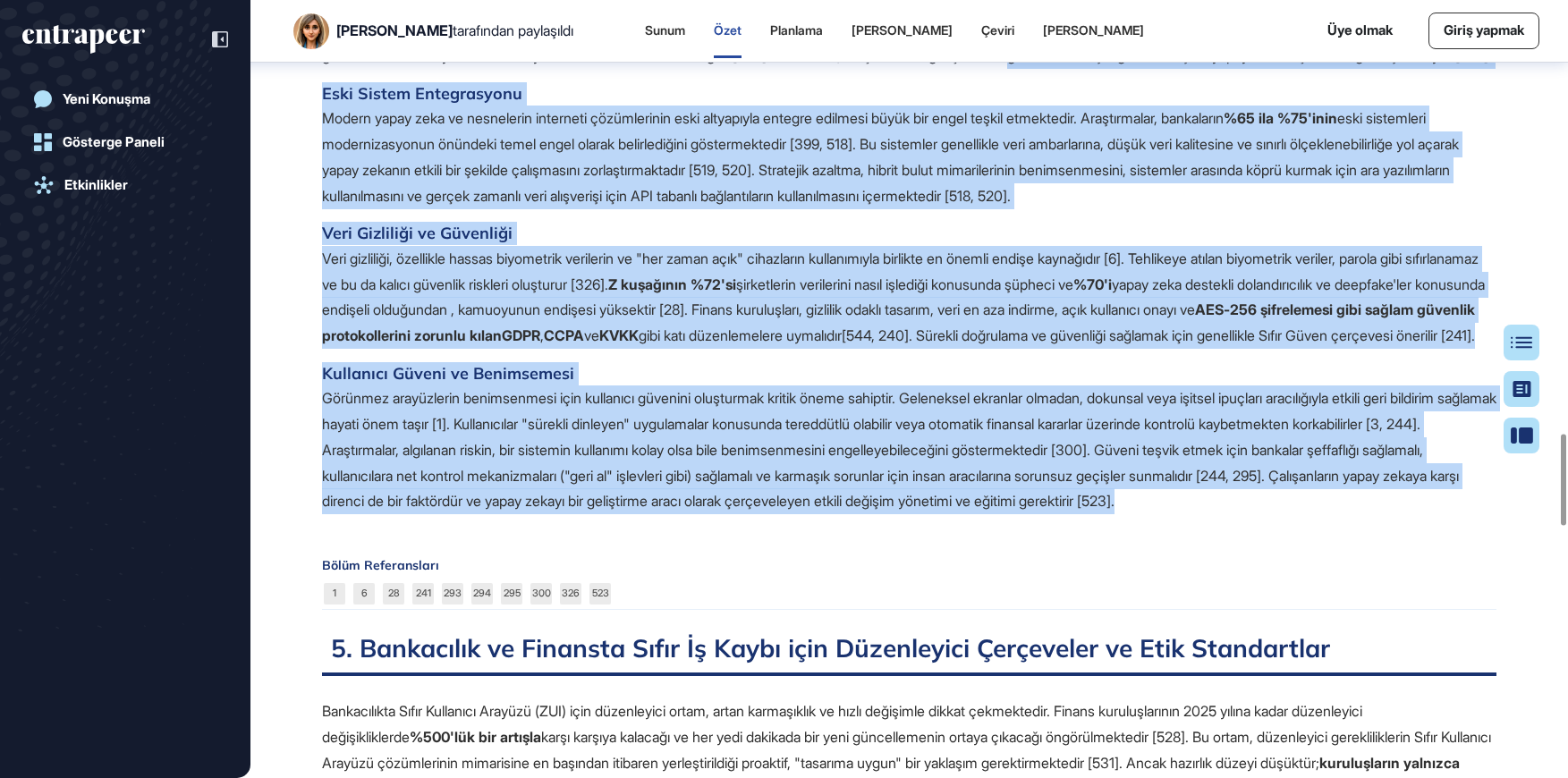
drag, startPoint x: 1481, startPoint y: 632, endPoint x: 331, endPoint y: 163, distance: 1242.0
click at [331, 163] on span "Zero UI dönüştürücü faydalar sunarken, uygulaması finans kuruluşlarının aşması …" at bounding box center [909, 214] width 1175 height 600
click at [721, 385] on h4 "Kullanıcı Güveni ve Benimsemesi" at bounding box center [909, 374] width 1175 height 23
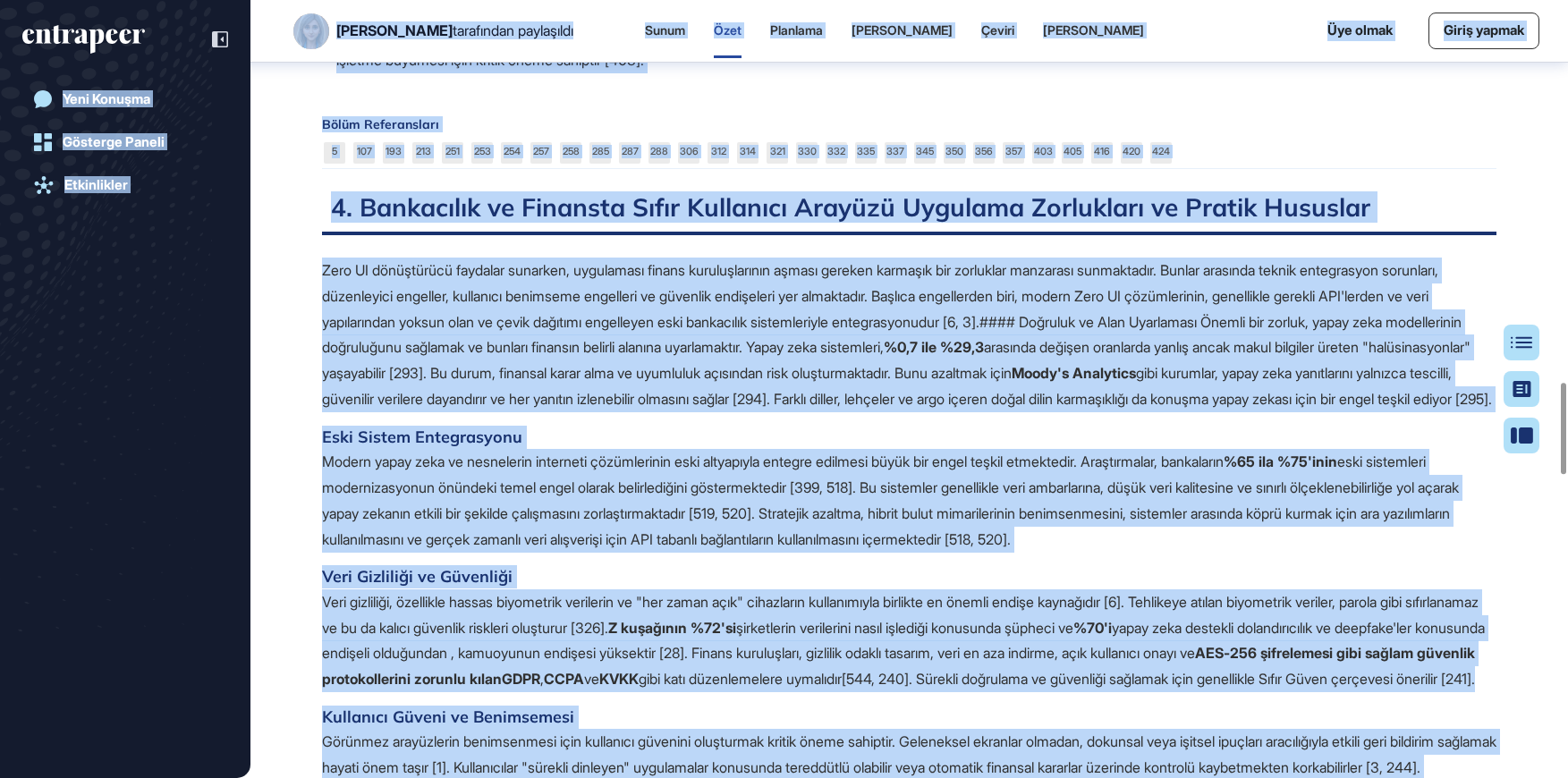
scroll to position [3250, 0]
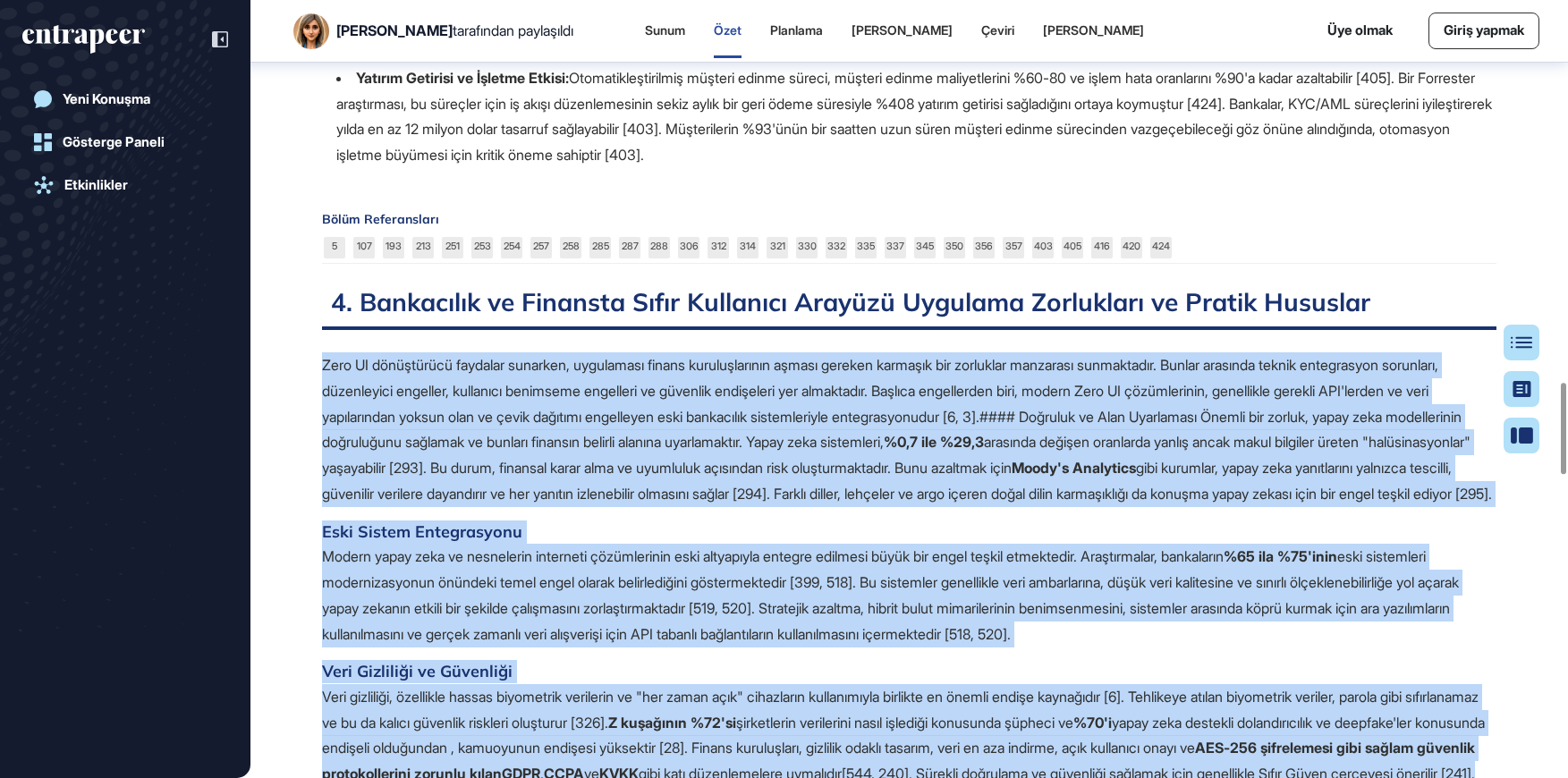
drag, startPoint x: 1372, startPoint y: 599, endPoint x: 315, endPoint y: 410, distance: 1073.8
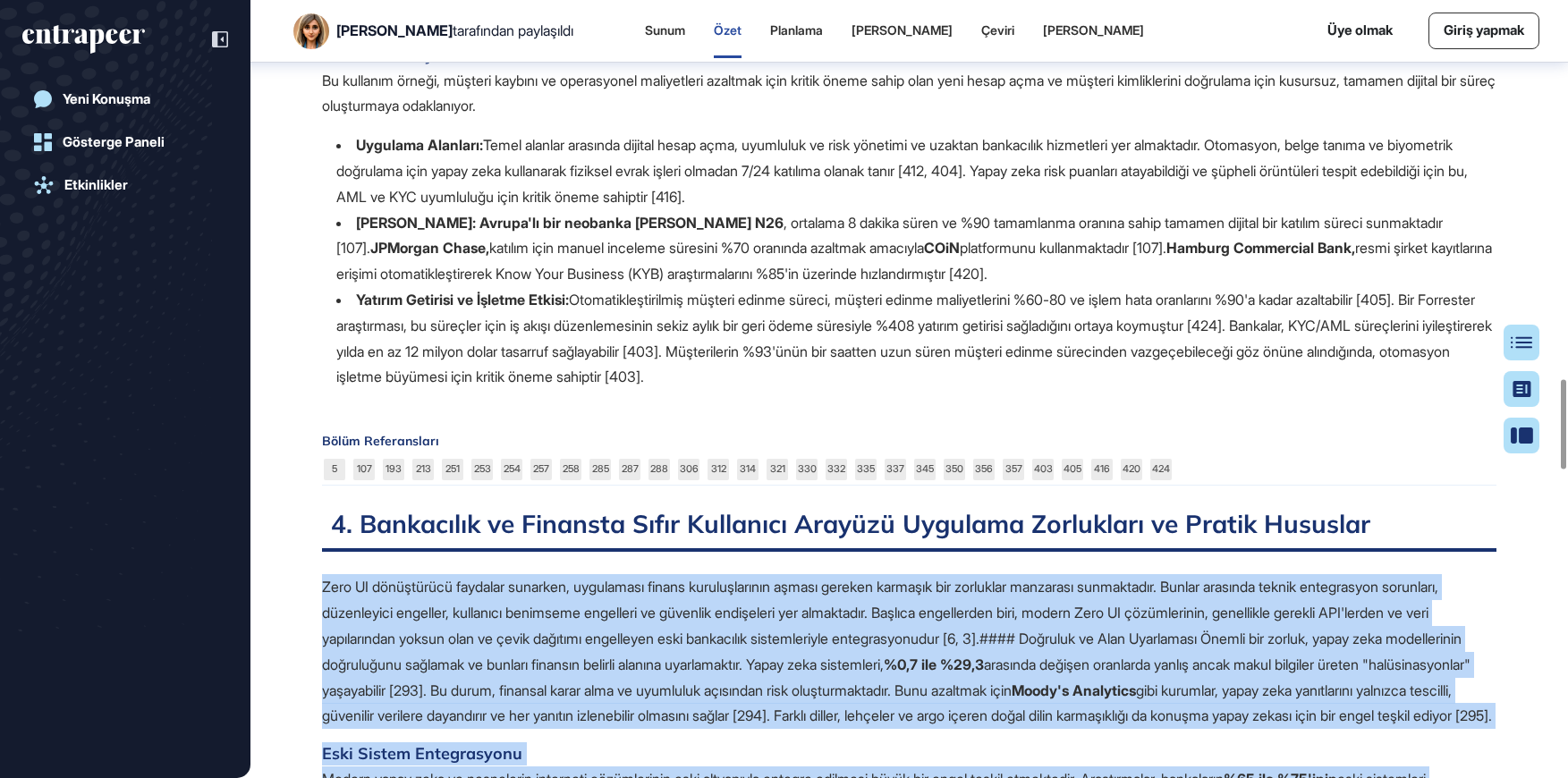
scroll to position [3528, 0]
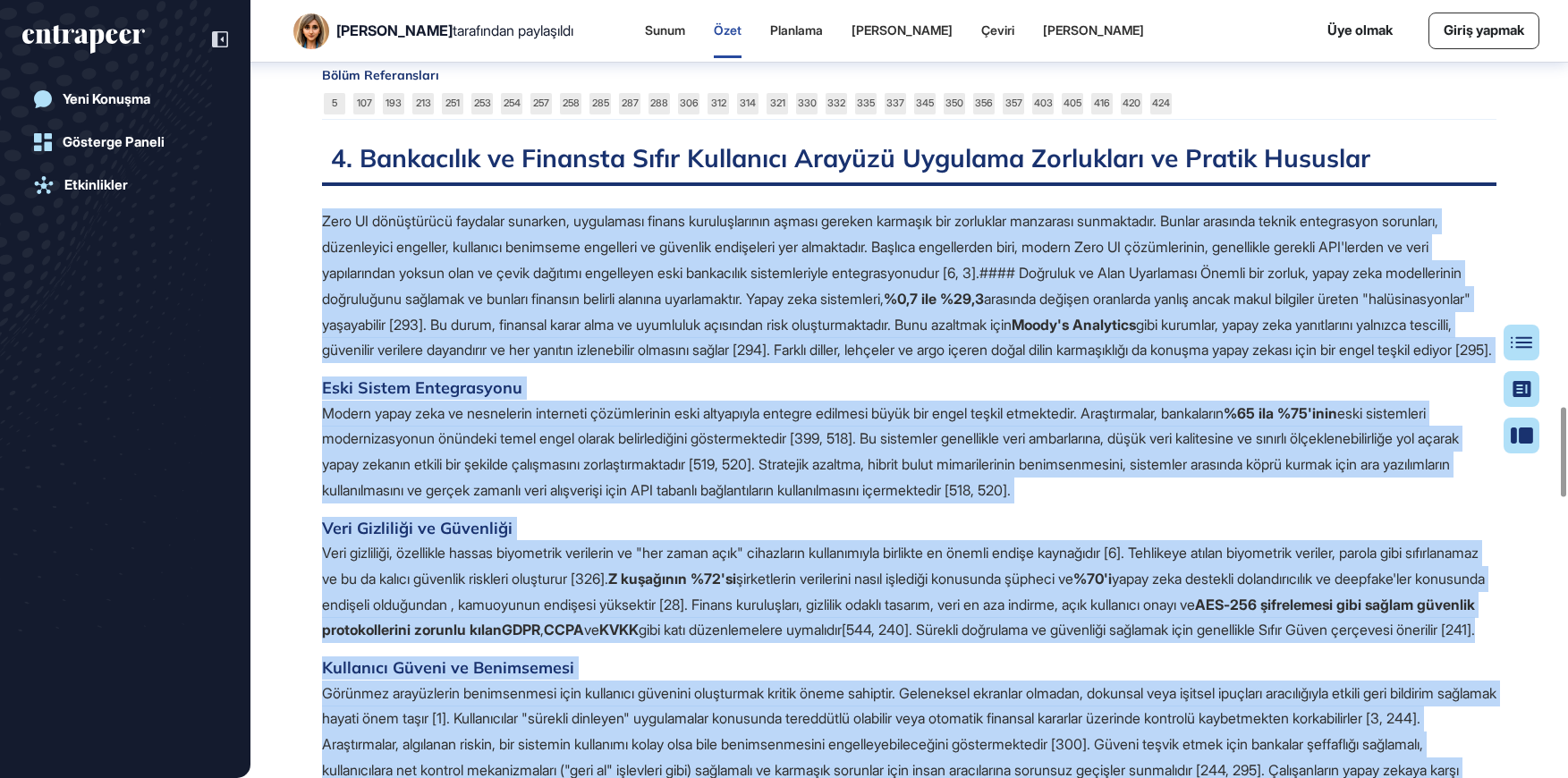
copy span "Lore IP dolorsitame consecte adipisci, elitseddoe tempor incididuntutla etdolo …"
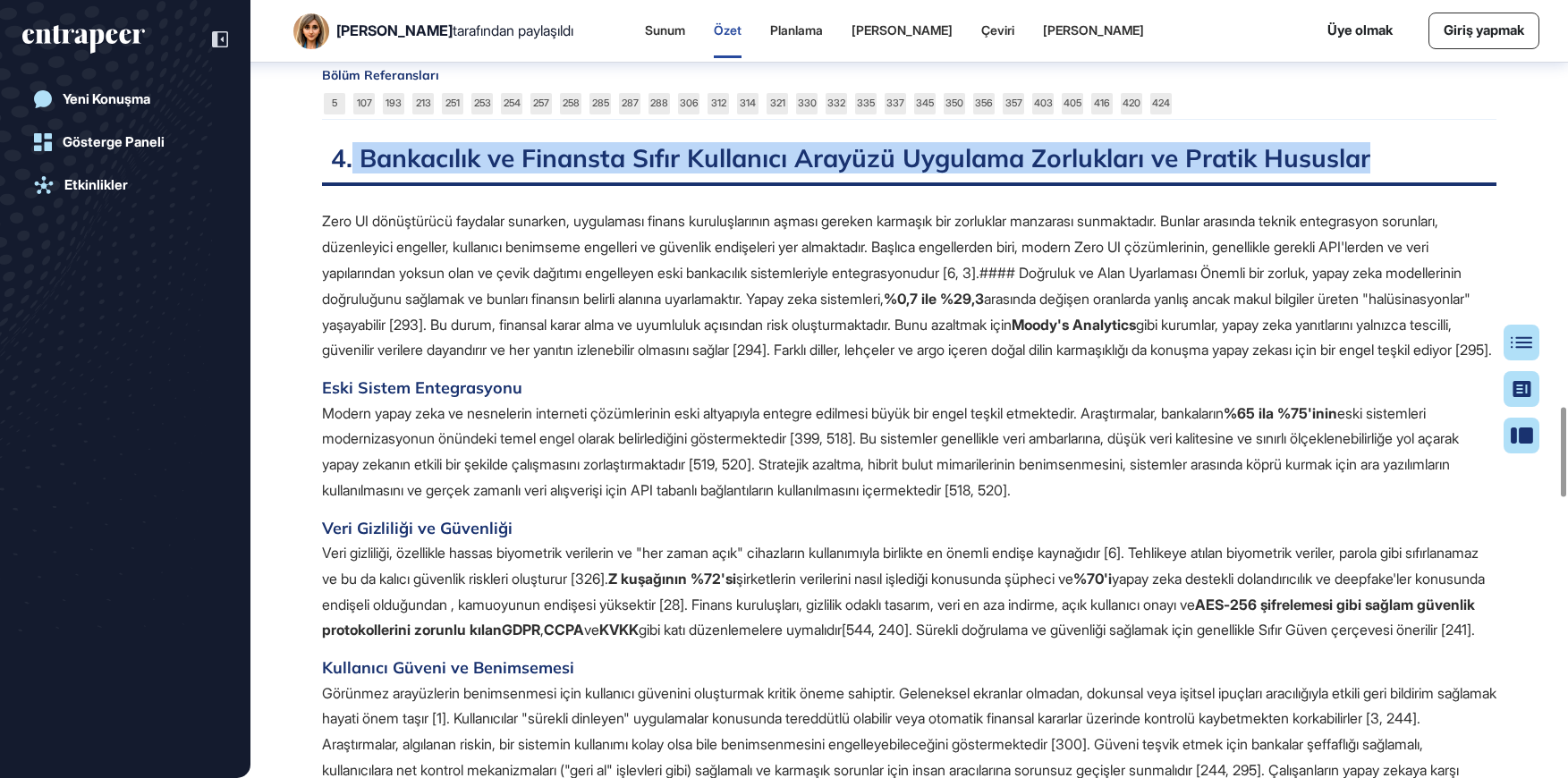
drag, startPoint x: 354, startPoint y: 236, endPoint x: 1297, endPoint y: 243, distance: 943.0
click at [1328, 186] on h2 "4. Bankacılık ve Finansta Sıfır Kullanıcı Arayüzü Uygulama Zorlukları ve Pratik…" at bounding box center [909, 164] width 1175 height 44
copy font "Bankacılık ve Finansta Sıfır Kullanıcı Arayüzü Uygulama Zorlukları ve [PERSON_N…"
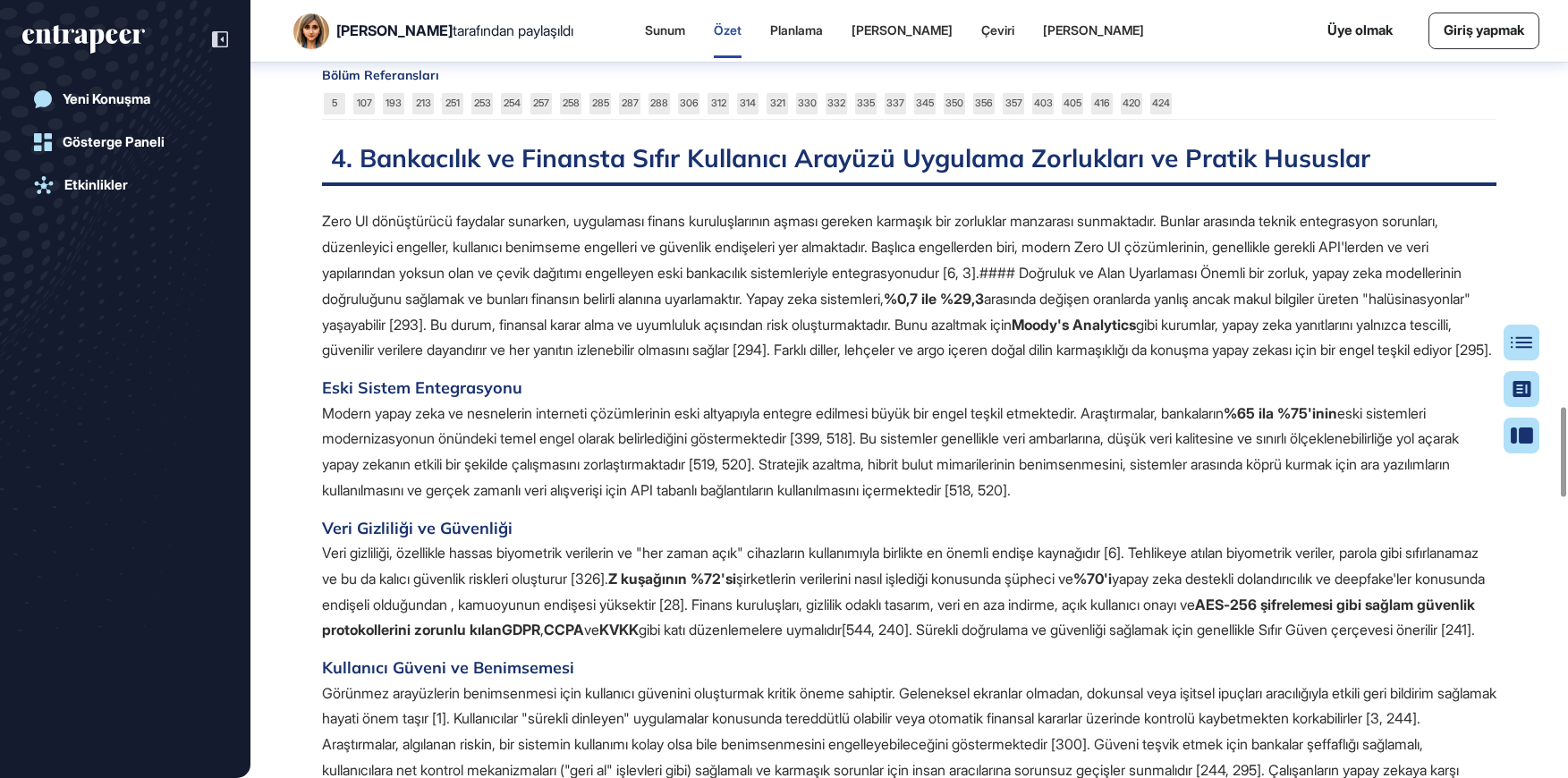
click at [546, 334] on font "arasında değişen oranlarda yanlış ancak makul bilgiler üreten "halüsinasyonlar"…" at bounding box center [896, 311] width 1148 height 44
click at [1181, 360] on font "gibi kurumlar, yapay zeka yanıtlarını yalnızca tescilli, güvenilir verilere day…" at bounding box center [906, 337] width 1170 height 44
click at [974, 362] on p "Zero UI dönüştürücü faydalar sunarken, uygulaması finans kuruluşlarının aşması …" at bounding box center [909, 286] width 1175 height 155
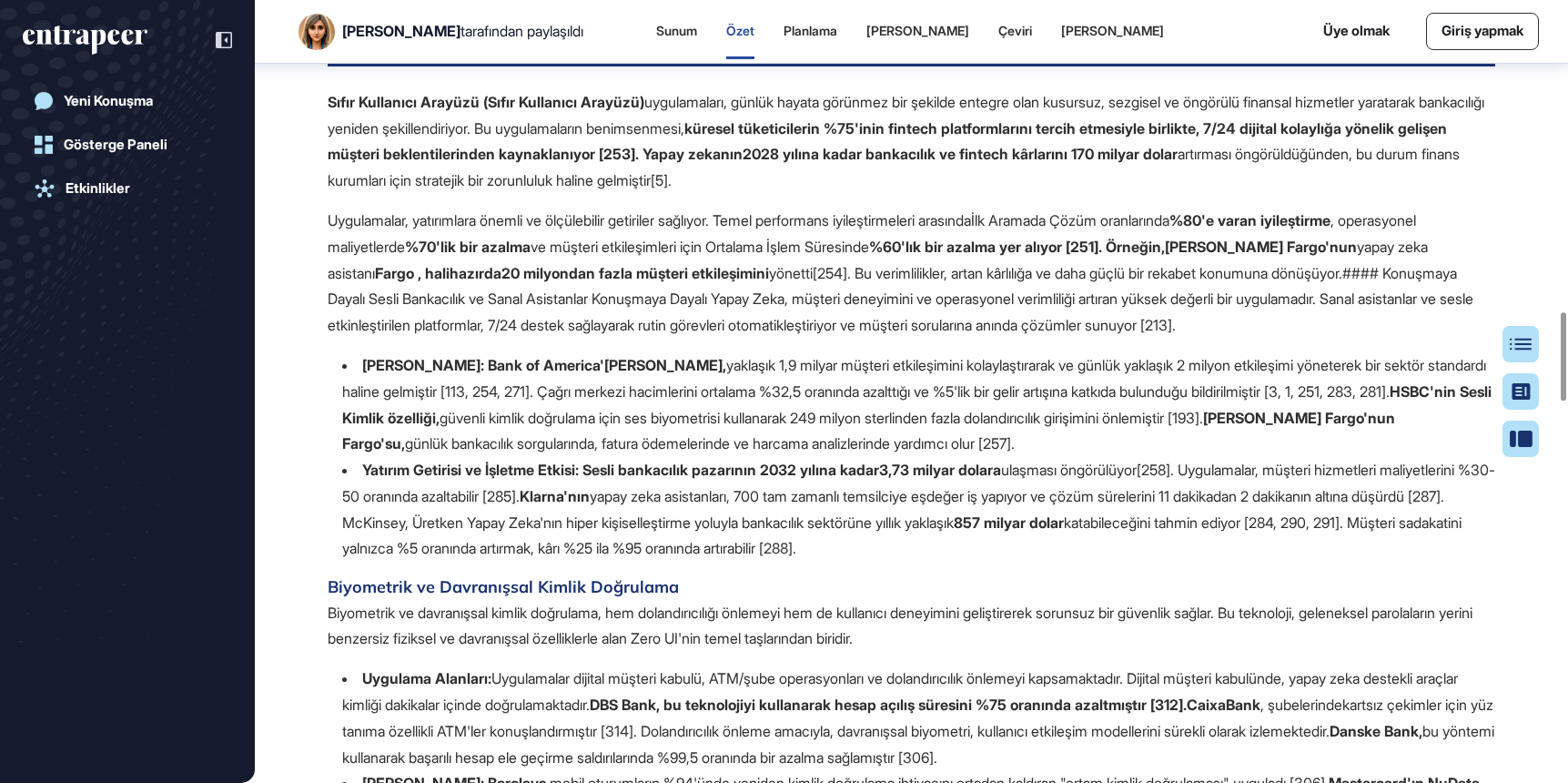
scroll to position [2768, 0]
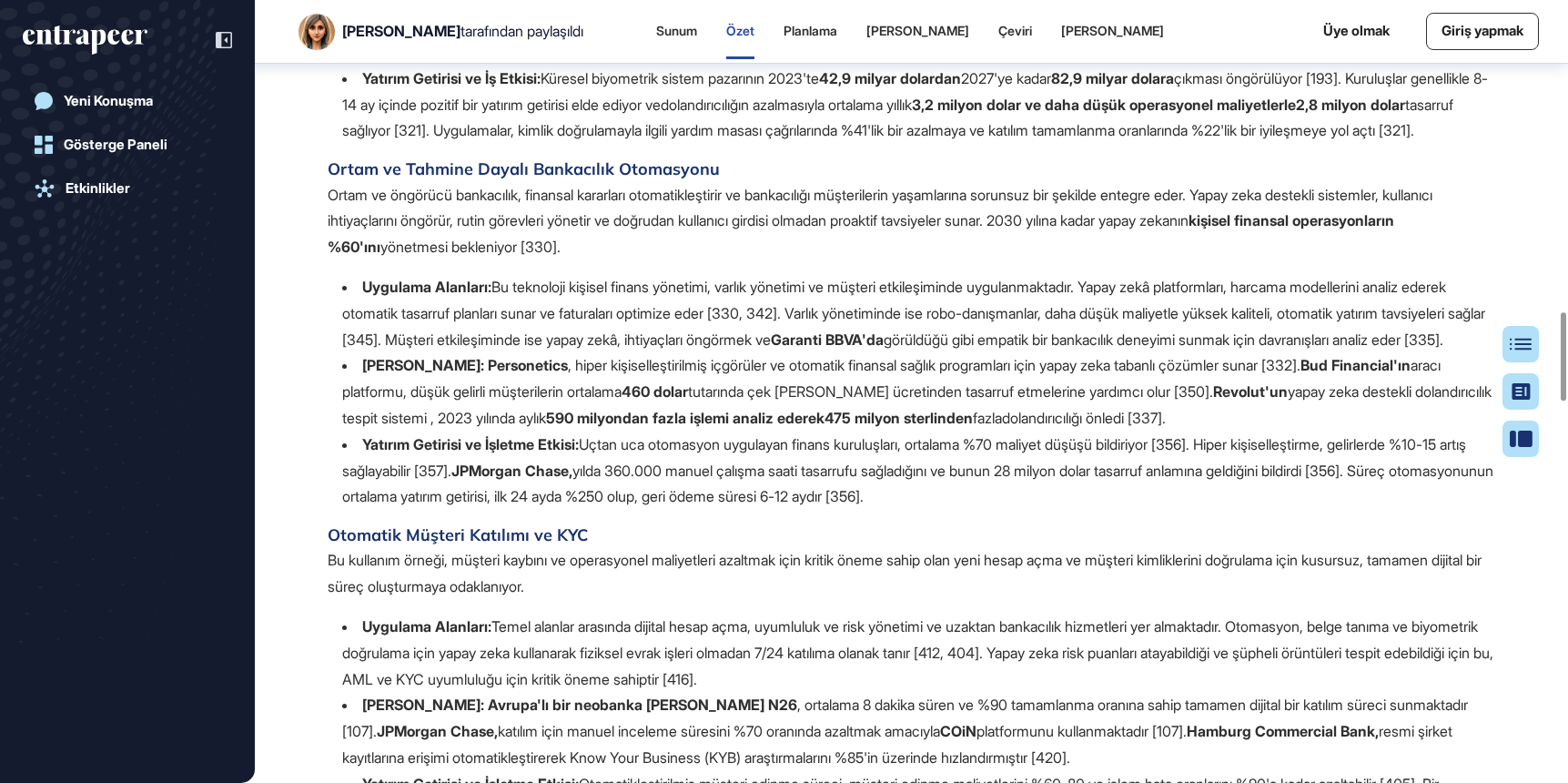
click at [802, 352] on li "Uygulama Alanları: Bu teknoloji kişisel finans yönetimi, varlık yönetimi ve müş…" at bounding box center [918, 313] width 1153 height 78
click at [1047, 352] on li "Uygulama Alanları: Bu teknoloji kişisel finans yönetimi, varlık yönetimi ve müş…" at bounding box center [918, 313] width 1153 height 78
click at [1081, 374] on font ", hiper kişiselleştirilmiş içgörüler ve otomatik finansal sağlık programları iç…" at bounding box center [934, 364] width 732 height 18
click at [1287, 401] on font "Revolut'un" at bounding box center [1250, 391] width 75 height 18
drag, startPoint x: 1287, startPoint y: 469, endPoint x: 581, endPoint y: 499, distance: 706.6
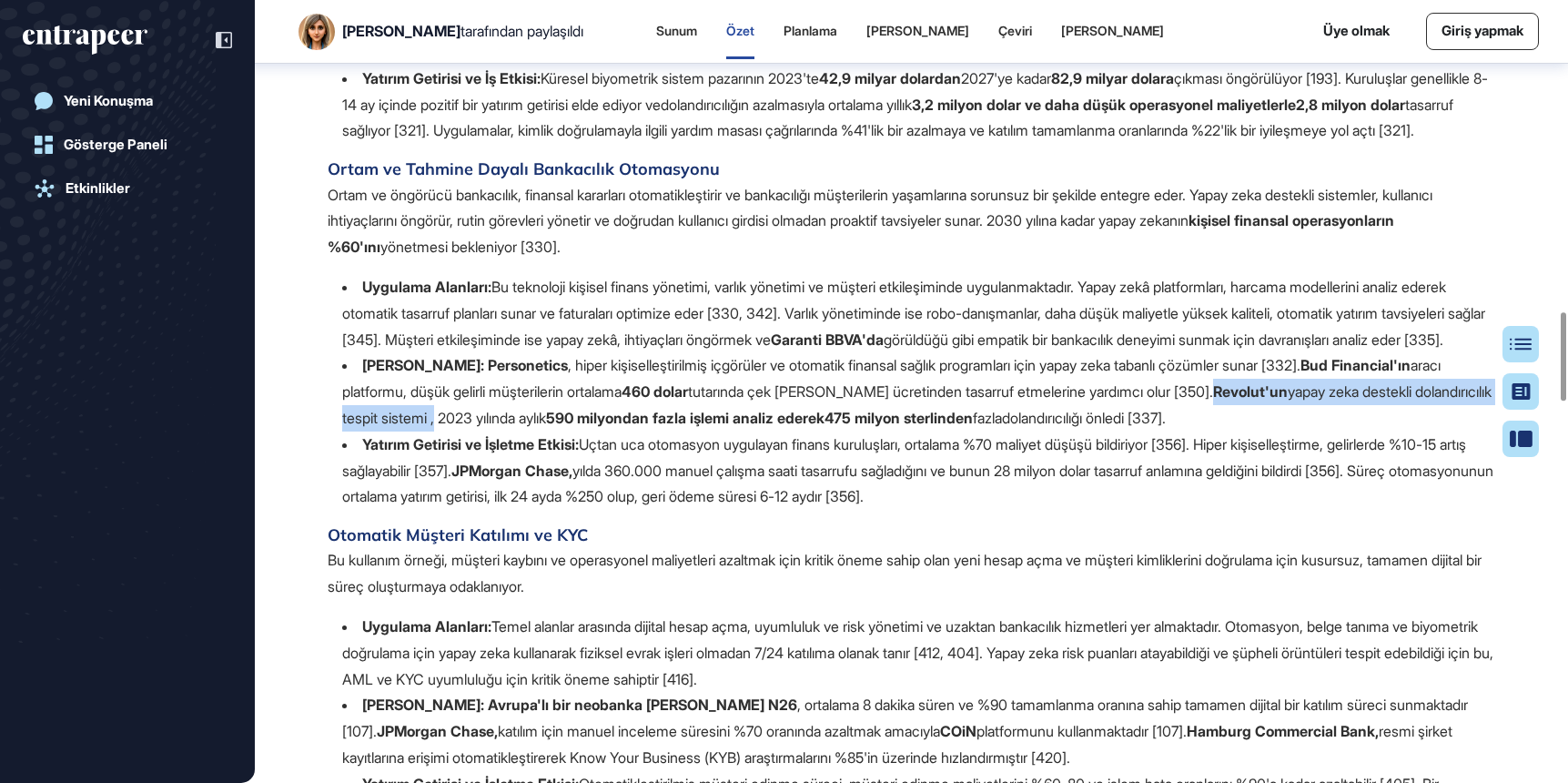
click at [581, 431] on li "[PERSON_NAME]: Personetics , hiper [DEMOGRAPHIC_DATA] içgörüler ve otomatik fin…" at bounding box center [918, 391] width 1153 height 78
